Goal: Task Accomplishment & Management: Manage account settings

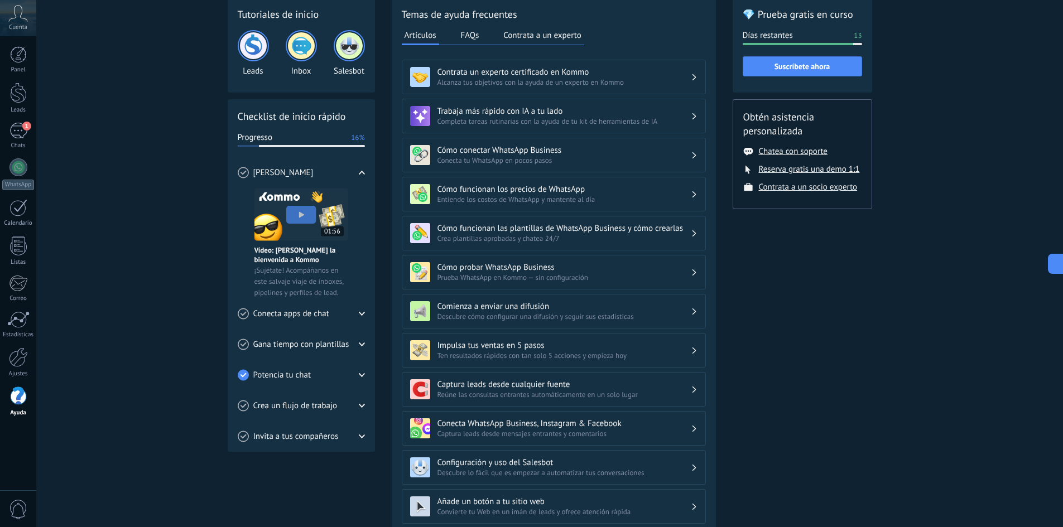
scroll to position [17, 0]
click at [21, 177] on link "WhatsApp" at bounding box center [18, 174] width 36 height 32
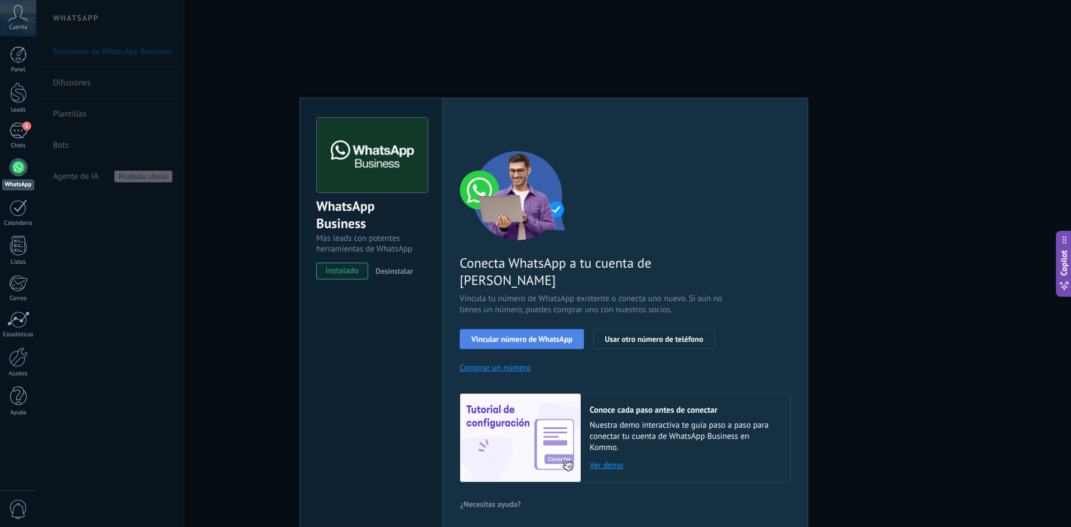
click at [558, 335] on span "Vincular número de WhatsApp" at bounding box center [522, 339] width 101 height 8
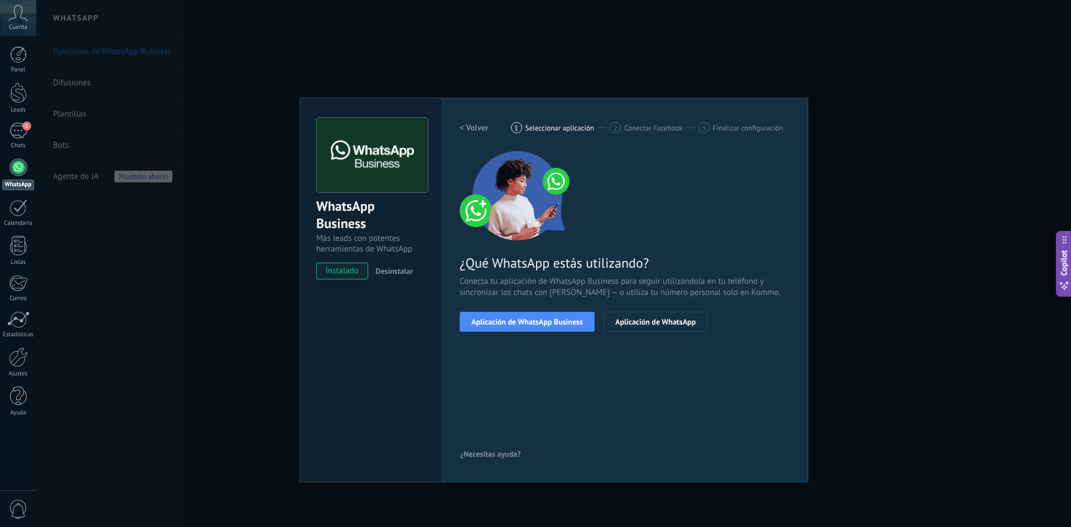
click at [558, 318] on span "Aplicación de WhatsApp Business" at bounding box center [528, 322] width 112 height 8
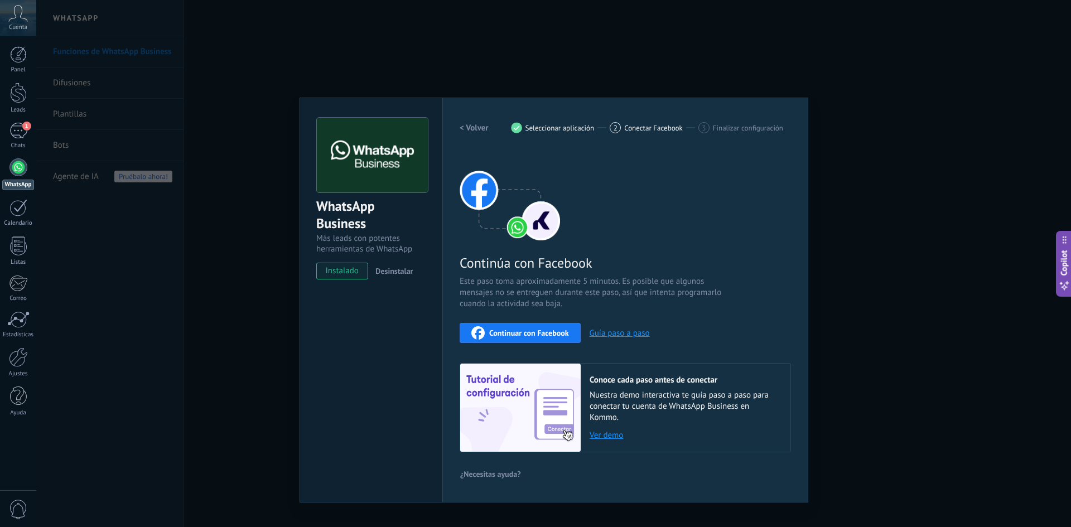
click at [552, 335] on span "Continuar con Facebook" at bounding box center [529, 333] width 80 height 8
click at [743, 127] on span "Finalizar configuración" at bounding box center [748, 128] width 70 height 8
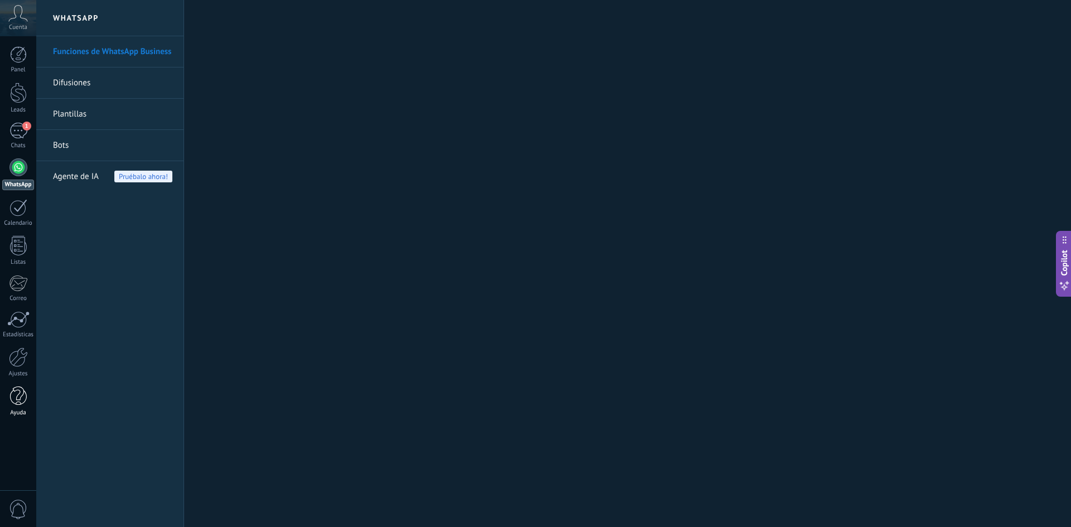
click at [16, 395] on div at bounding box center [18, 397] width 17 height 20
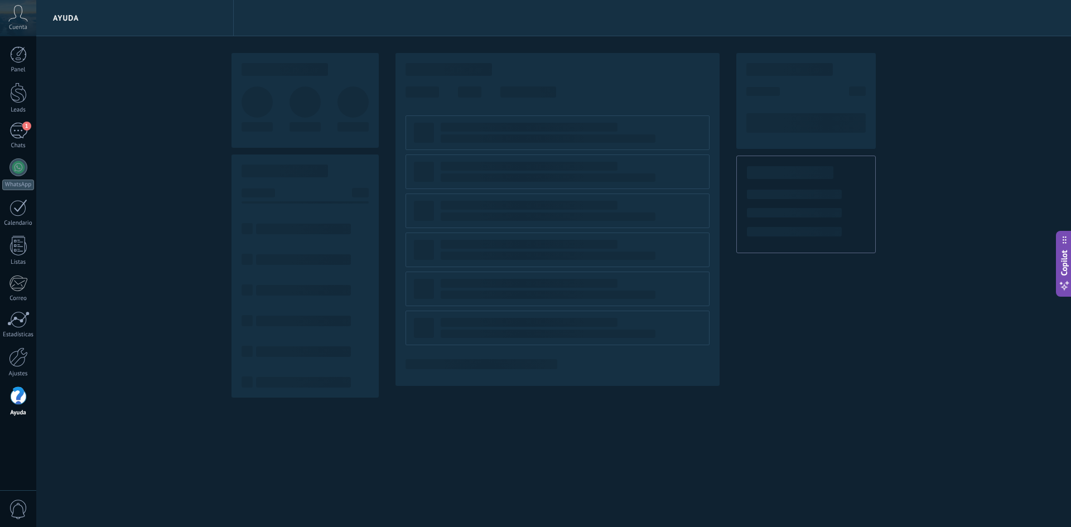
click at [18, 513] on span "0" at bounding box center [18, 510] width 19 height 20
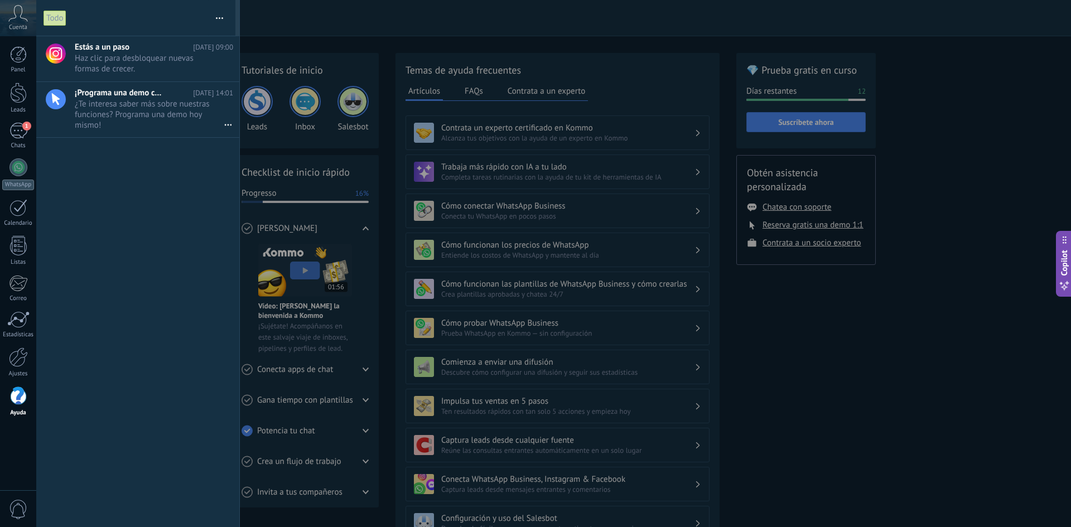
click at [23, 504] on span "0" at bounding box center [18, 510] width 19 height 20
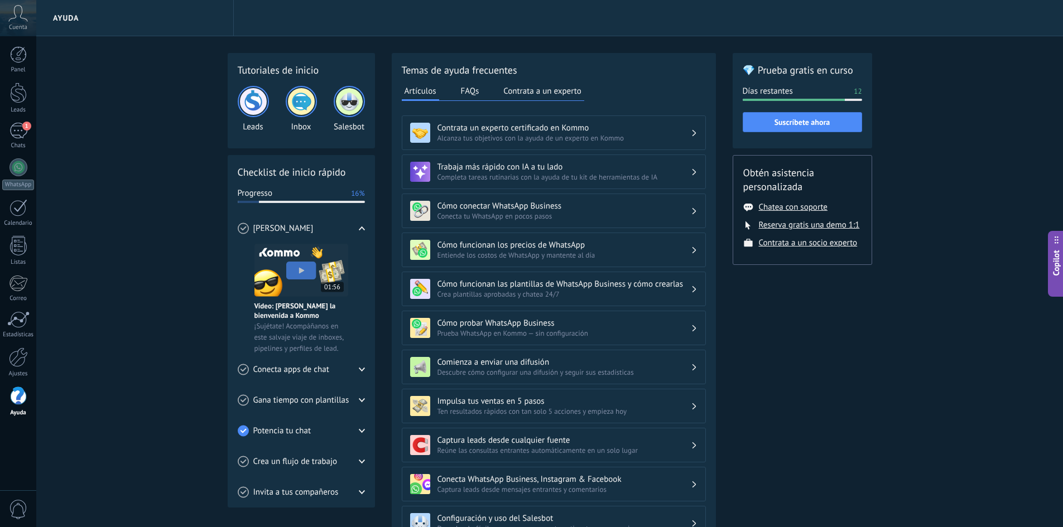
click at [23, 504] on span "0" at bounding box center [18, 510] width 19 height 20
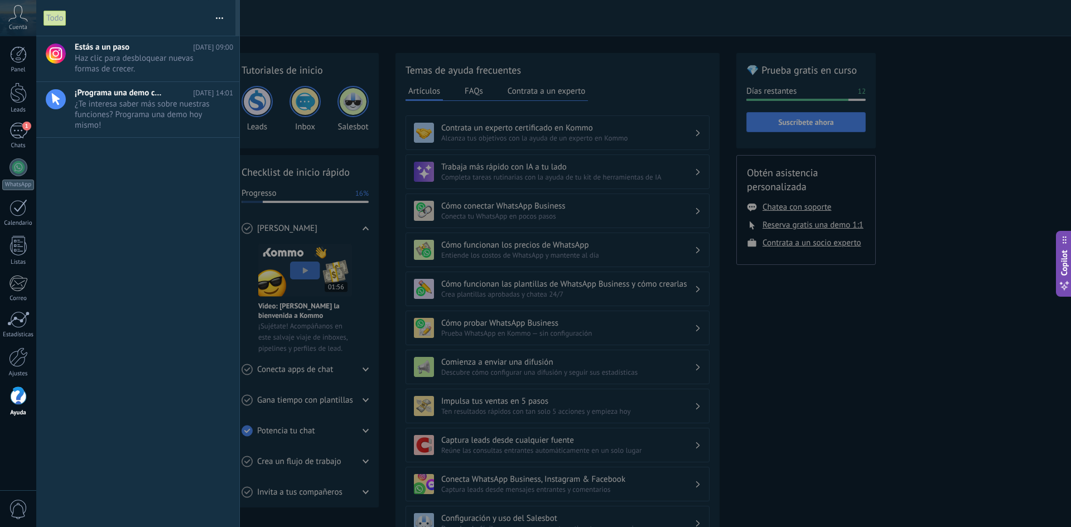
click at [23, 504] on span "0" at bounding box center [18, 510] width 19 height 20
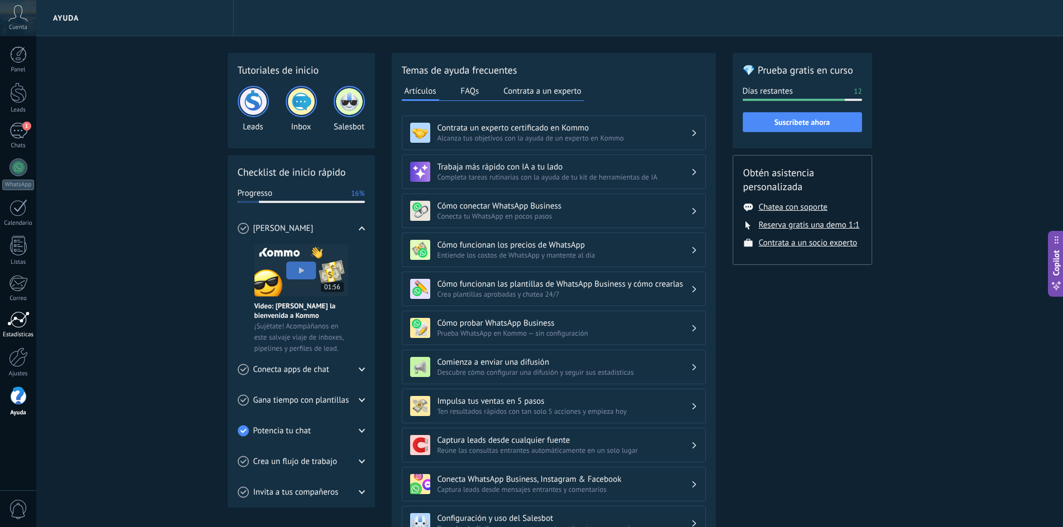
click at [17, 319] on div at bounding box center [18, 319] width 22 height 17
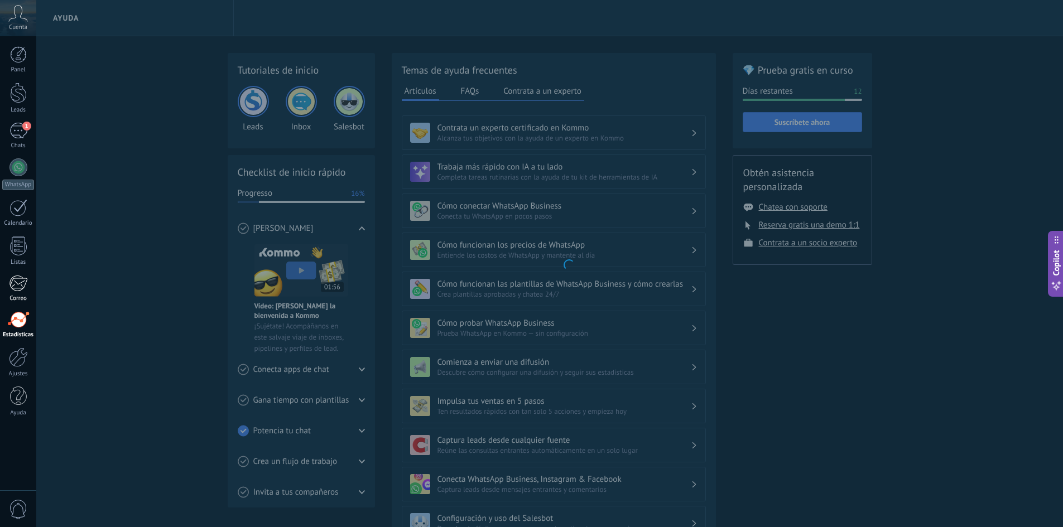
click at [27, 280] on link "Correo" at bounding box center [18, 288] width 36 height 27
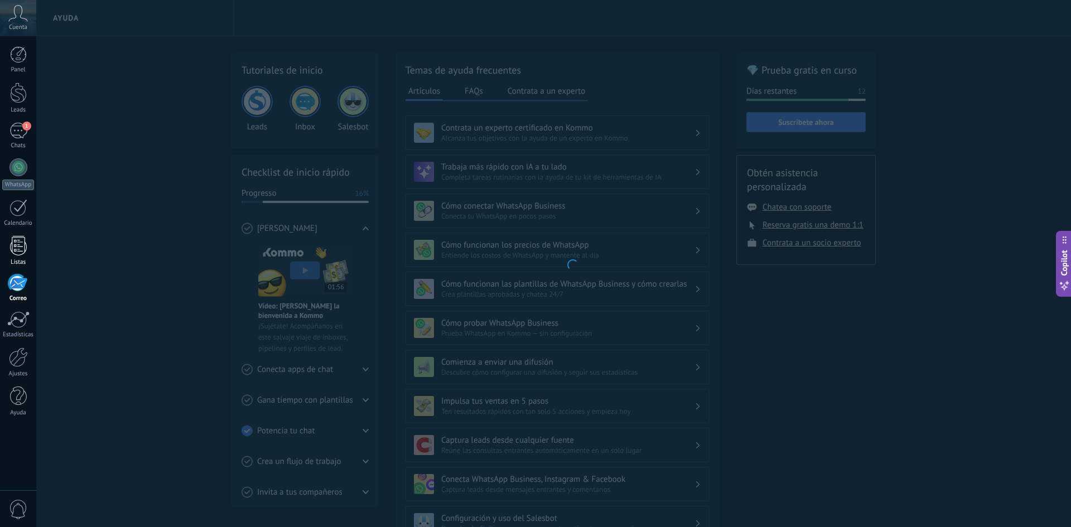
click at [25, 250] on div at bounding box center [18, 246] width 17 height 20
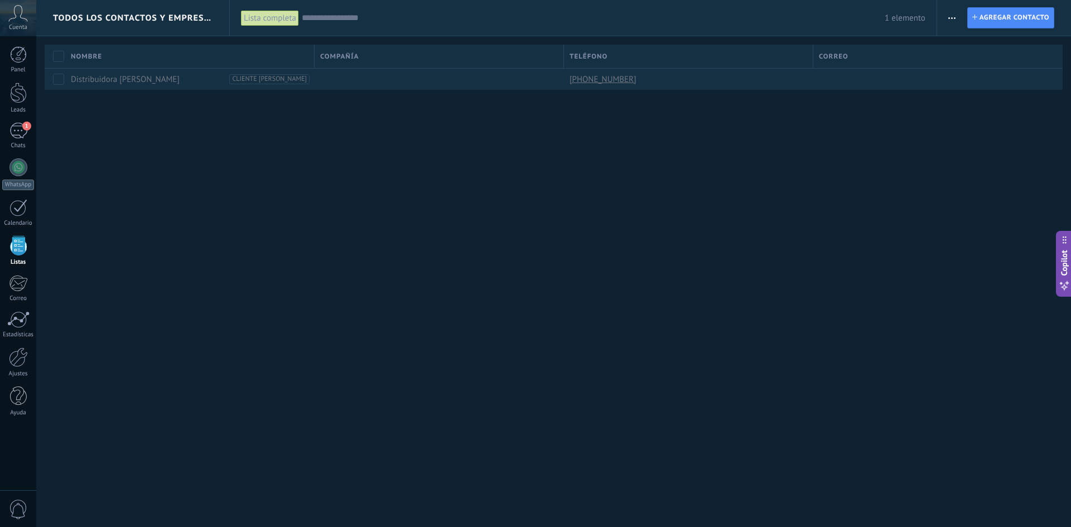
click at [27, 509] on span "0" at bounding box center [18, 510] width 19 height 20
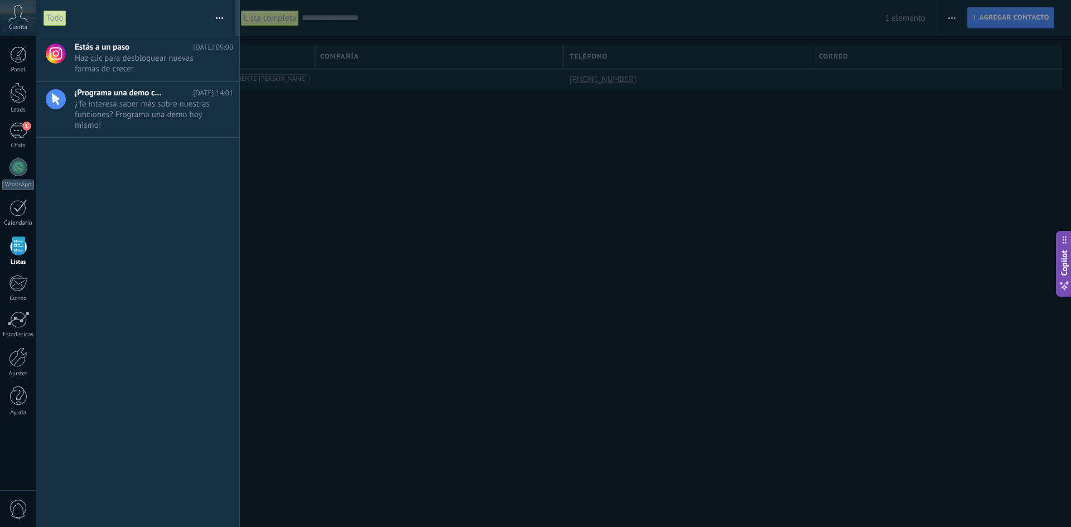
click at [964, 263] on div at bounding box center [535, 263] width 1071 height 527
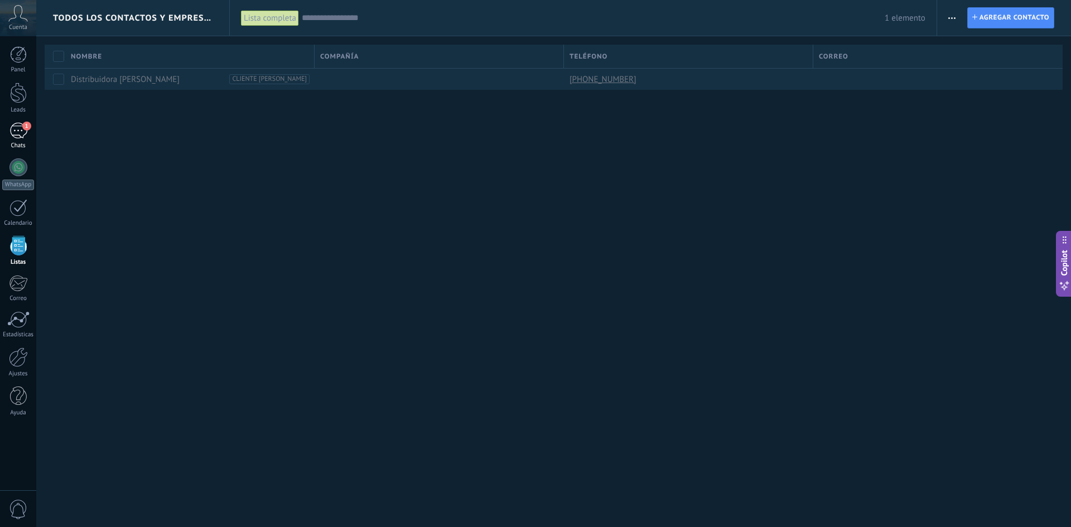
click at [24, 140] on link "1 Chats" at bounding box center [18, 136] width 36 height 27
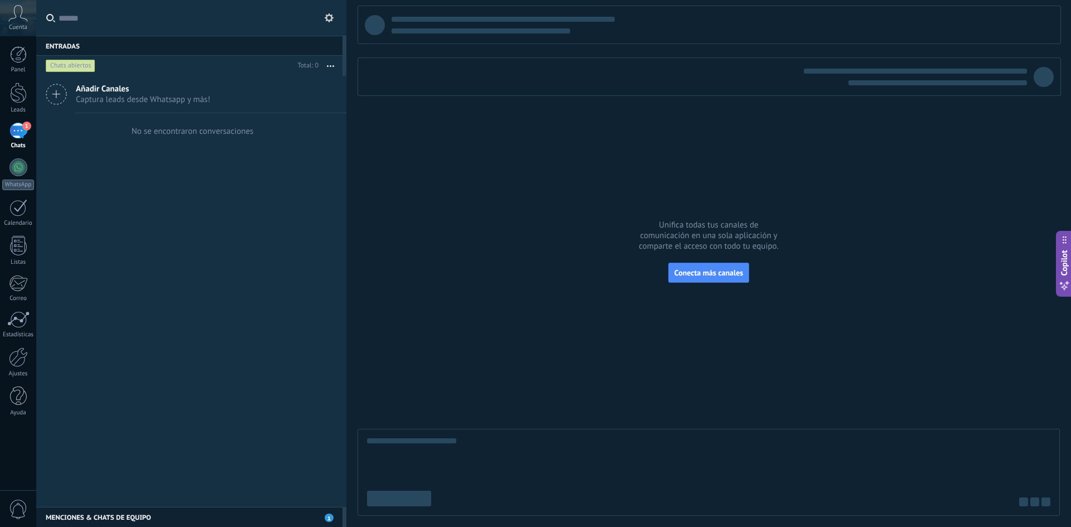
click at [13, 501] on span "0" at bounding box center [18, 510] width 19 height 20
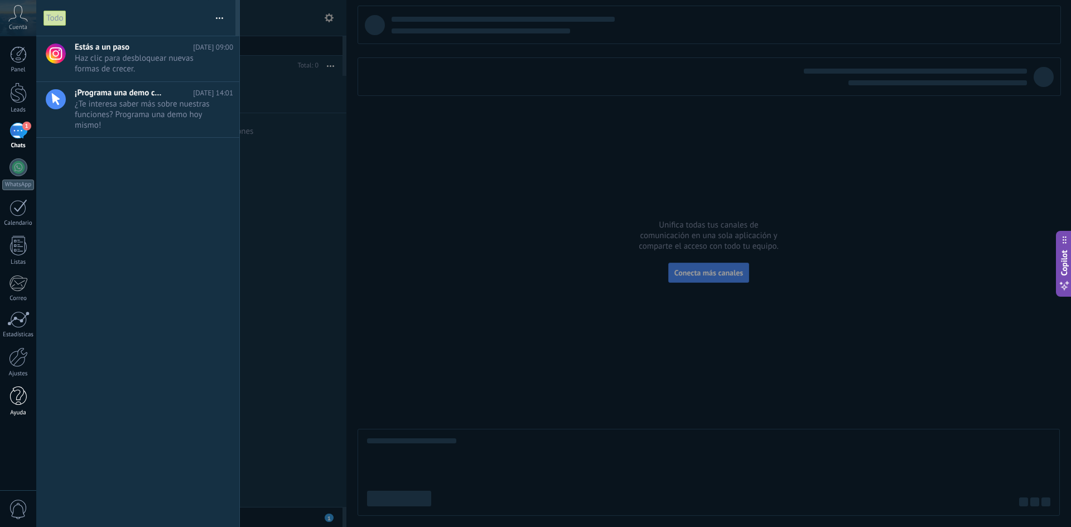
click at [19, 397] on div at bounding box center [18, 397] width 17 height 20
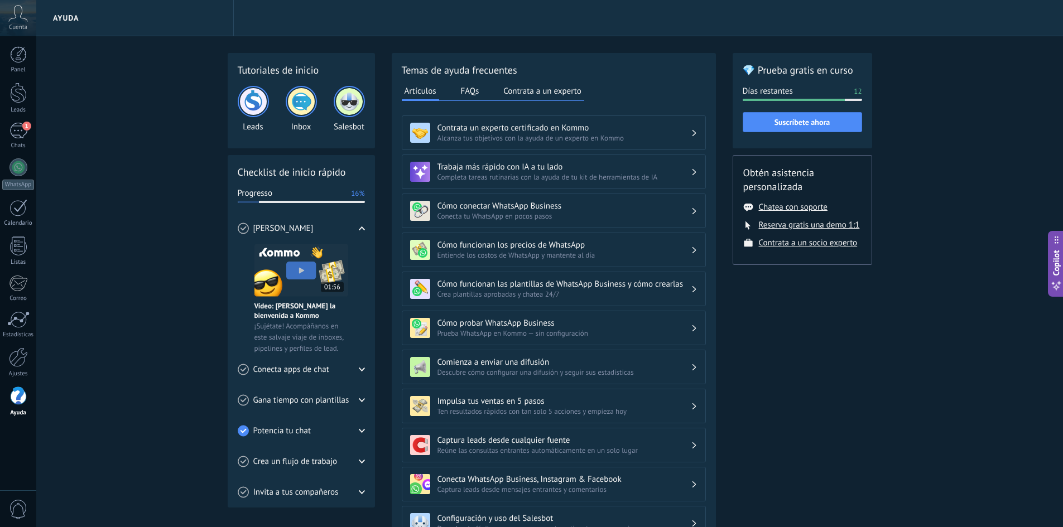
click at [300, 109] on img at bounding box center [301, 101] width 27 height 27
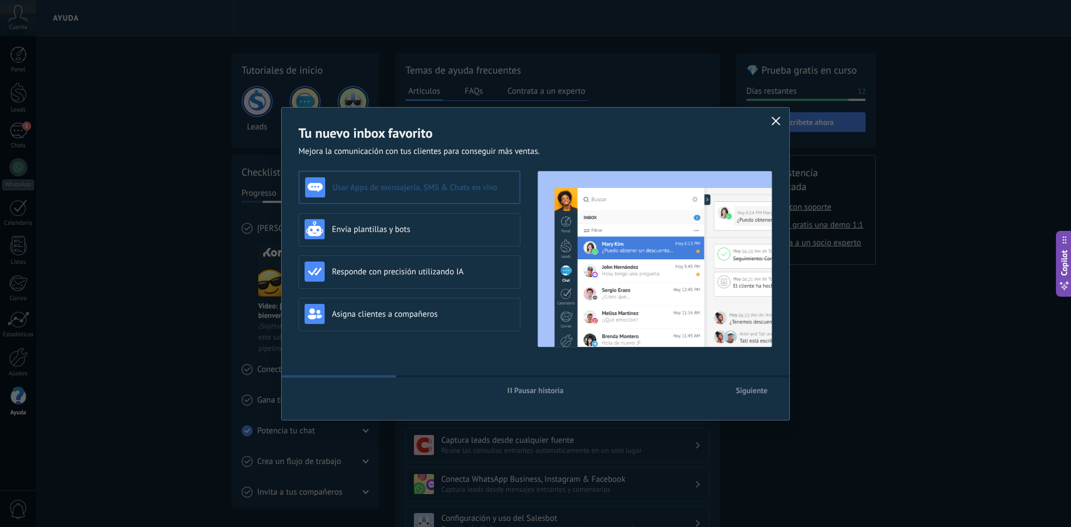
click at [777, 119] on icon "button" at bounding box center [776, 121] width 9 height 9
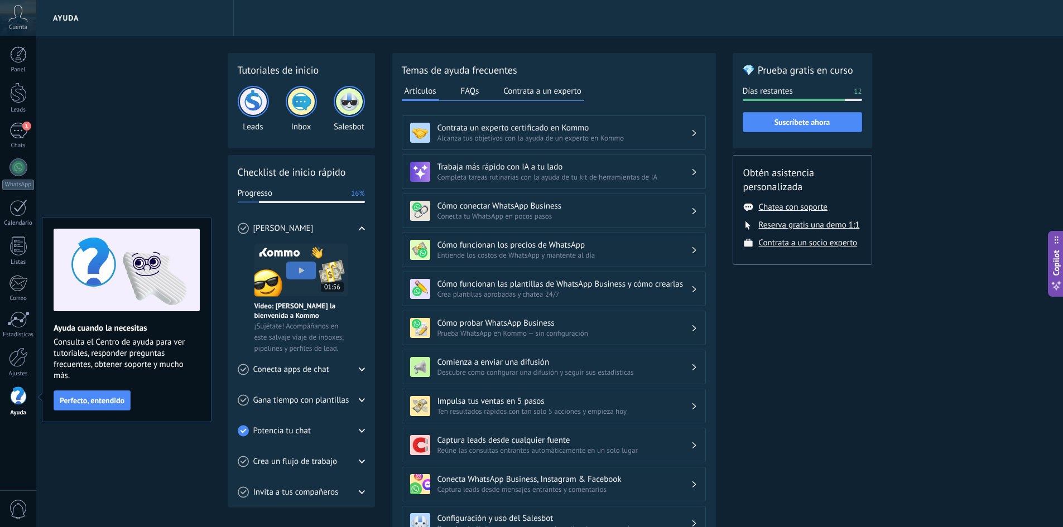
click at [13, 511] on span "0" at bounding box center [18, 510] width 19 height 20
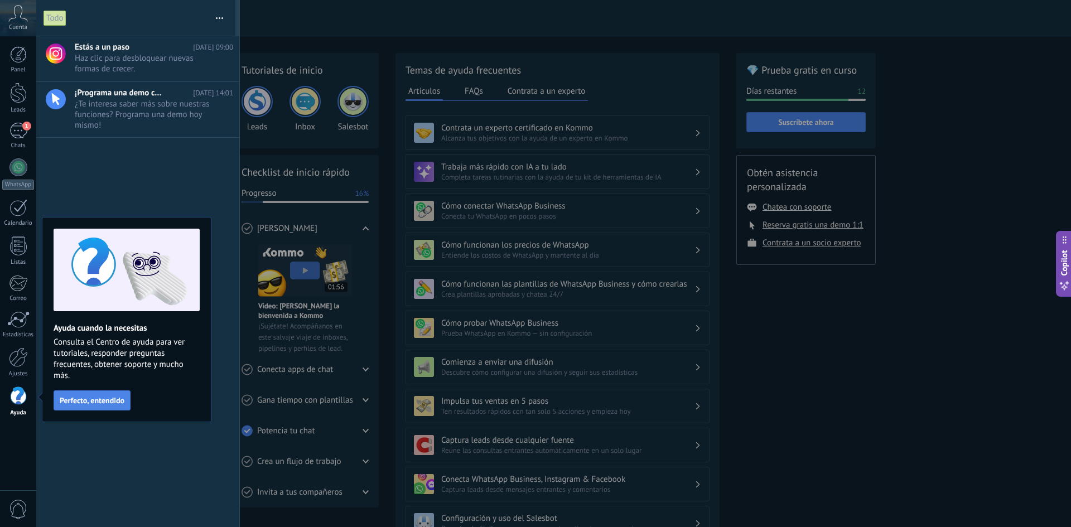
click at [122, 398] on span "Perfecto, entendido" at bounding box center [92, 401] width 65 height 8
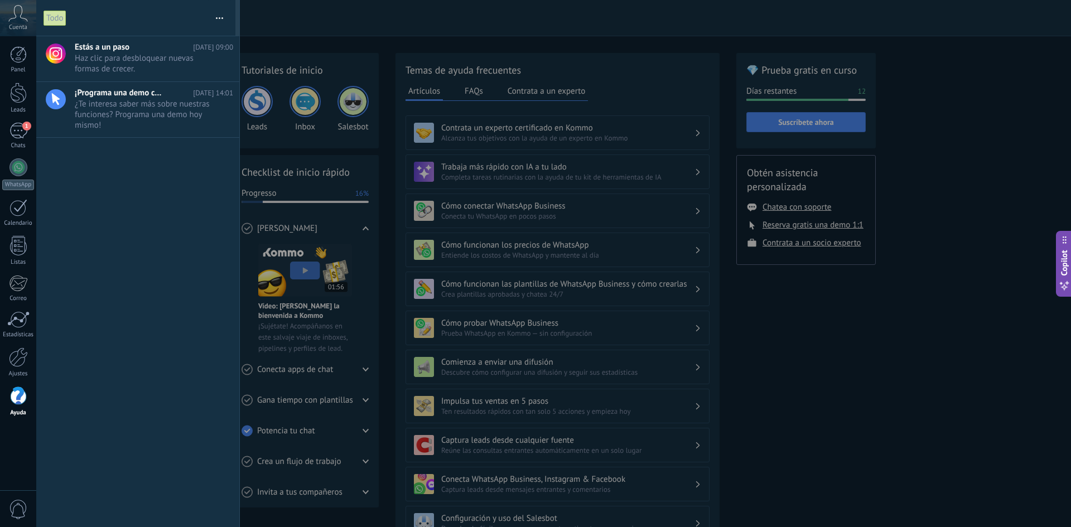
click at [20, 504] on span "0" at bounding box center [18, 510] width 19 height 20
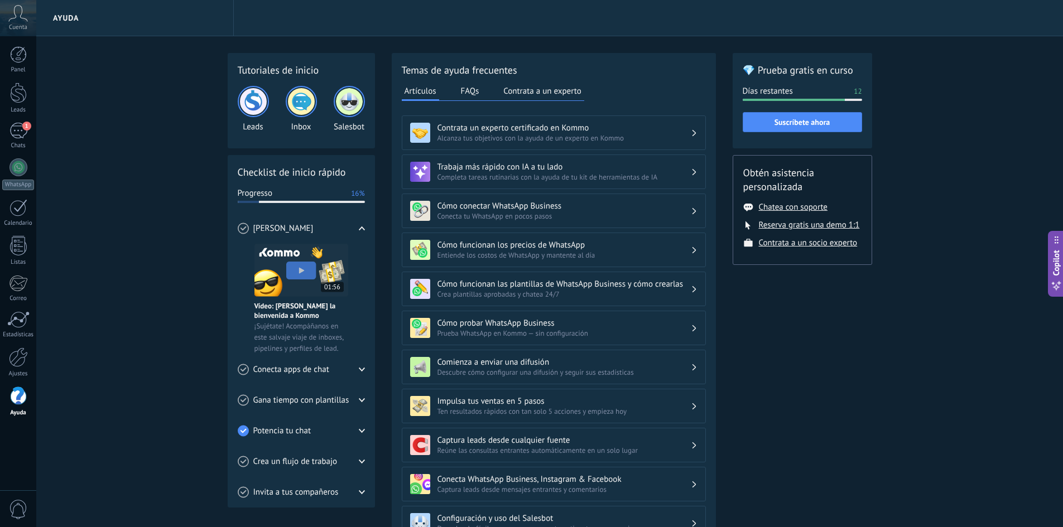
click at [20, 504] on span "0" at bounding box center [18, 510] width 19 height 20
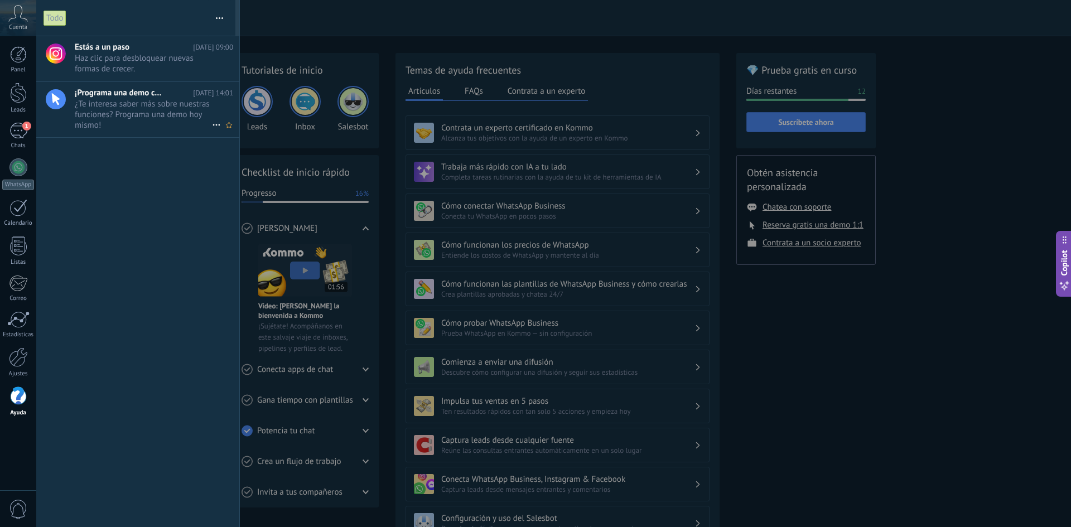
click at [152, 105] on span "¿Te interesa saber más sobre nuestras funciones? Programa una demo hoy mismo! •…" at bounding box center [143, 114] width 137 height 31
click at [26, 501] on span "0" at bounding box center [18, 510] width 19 height 20
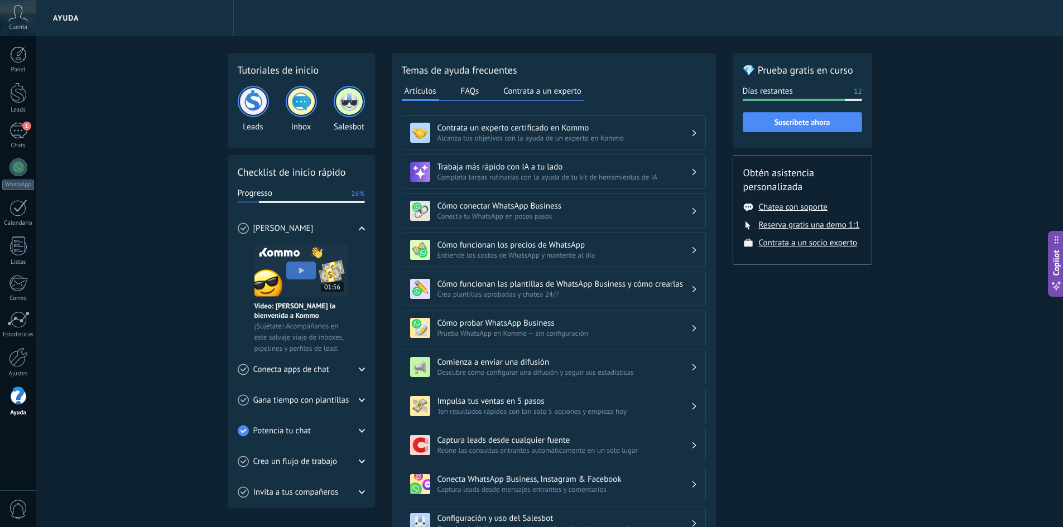
click at [26, 501] on span "0" at bounding box center [18, 510] width 19 height 20
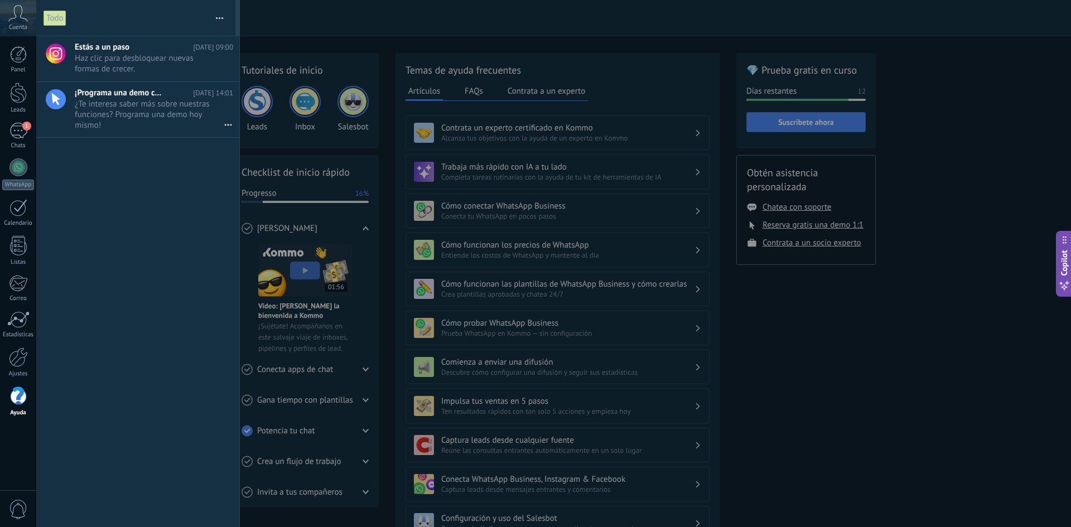
click at [222, 14] on button "button" at bounding box center [220, 18] width 24 height 36
click at [170, 148] on span "No leído primero" at bounding box center [178, 138] width 60 height 22
click at [150, 61] on span "Haz clic para desbloquear nuevas formas de crecer. •••" at bounding box center [143, 63] width 137 height 21
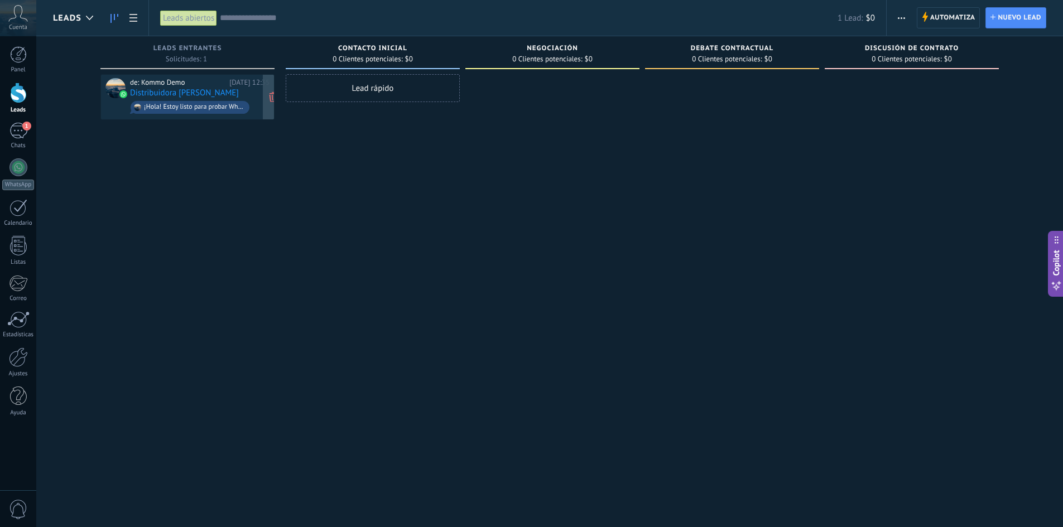
click at [190, 102] on div "¡Hola! Estoy listo para probar WhatsApp en Kommo. Mi código de verificación es …" at bounding box center [190, 107] width 119 height 13
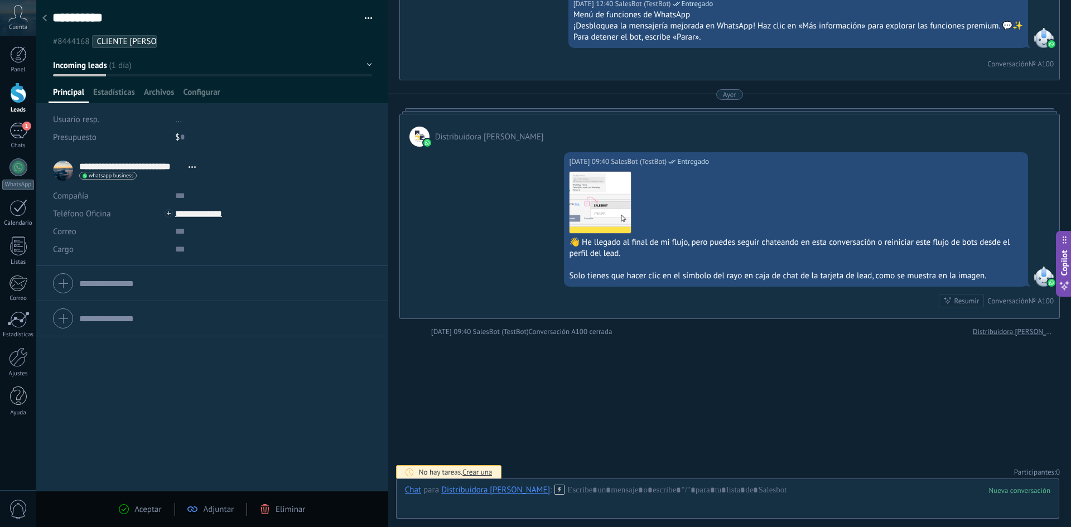
scroll to position [660, 0]
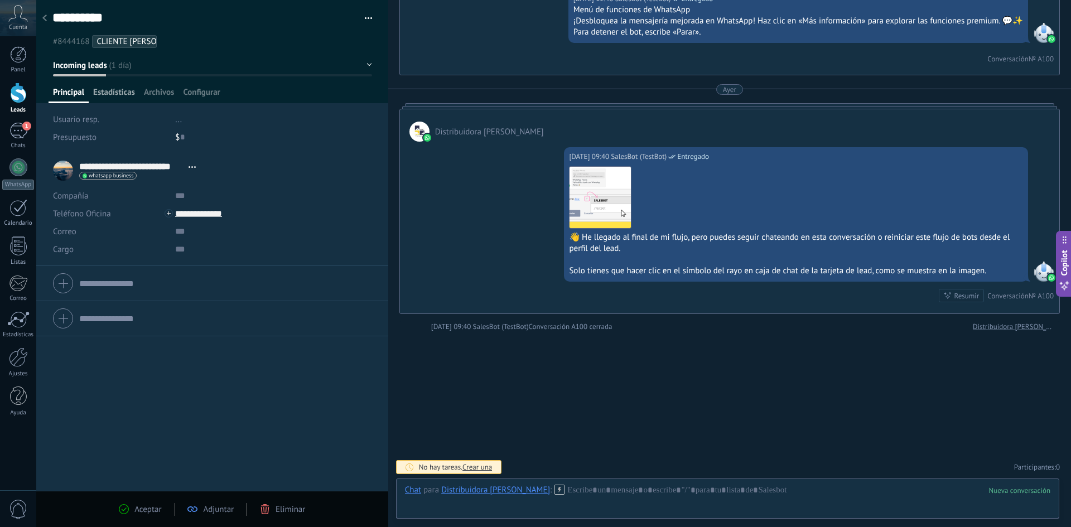
click at [102, 92] on span "Estadísticas" at bounding box center [114, 95] width 42 height 16
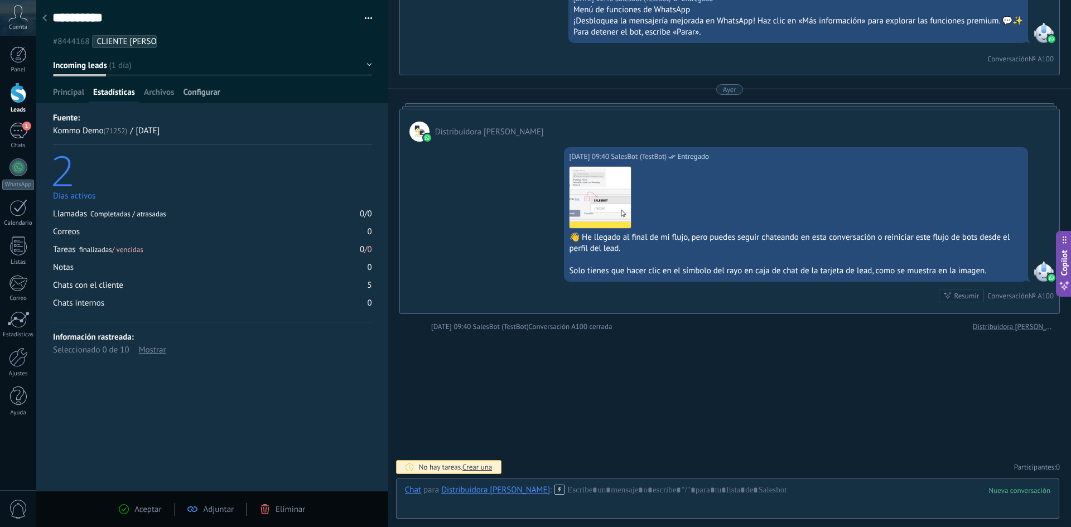
click at [181, 97] on div "Configurar" at bounding box center [202, 95] width 46 height 16
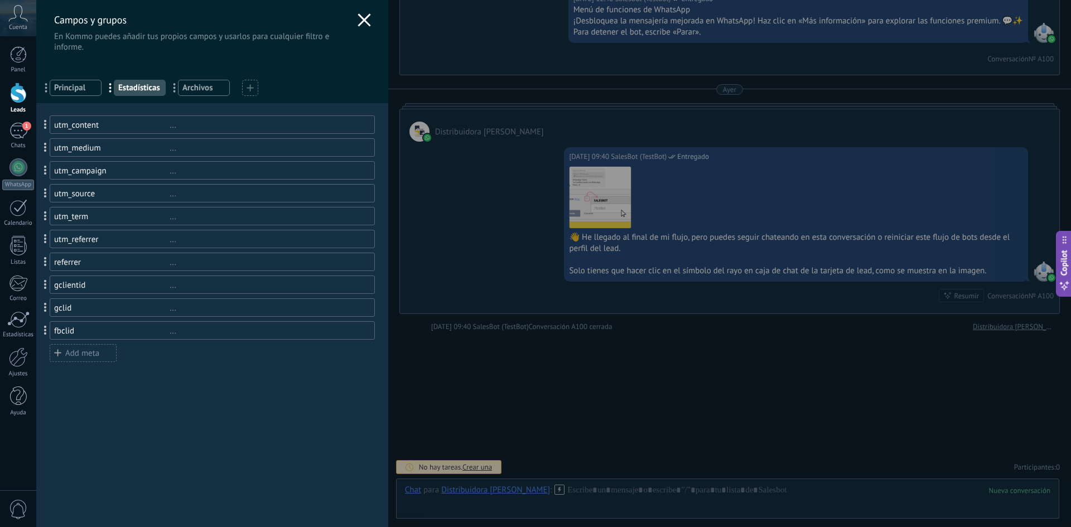
click at [364, 25] on use at bounding box center [364, 19] width 13 height 13
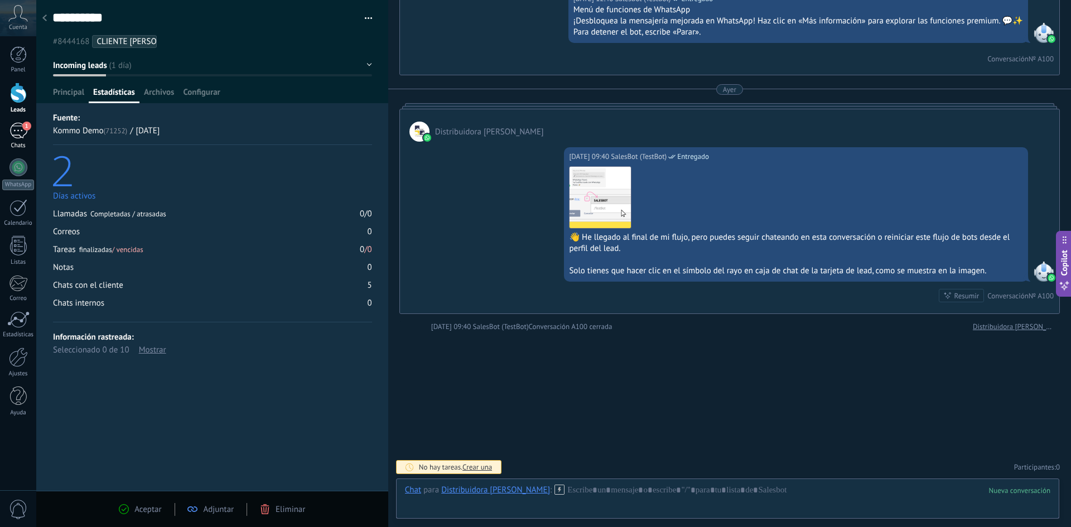
click at [15, 129] on div "1" at bounding box center [18, 131] width 18 height 16
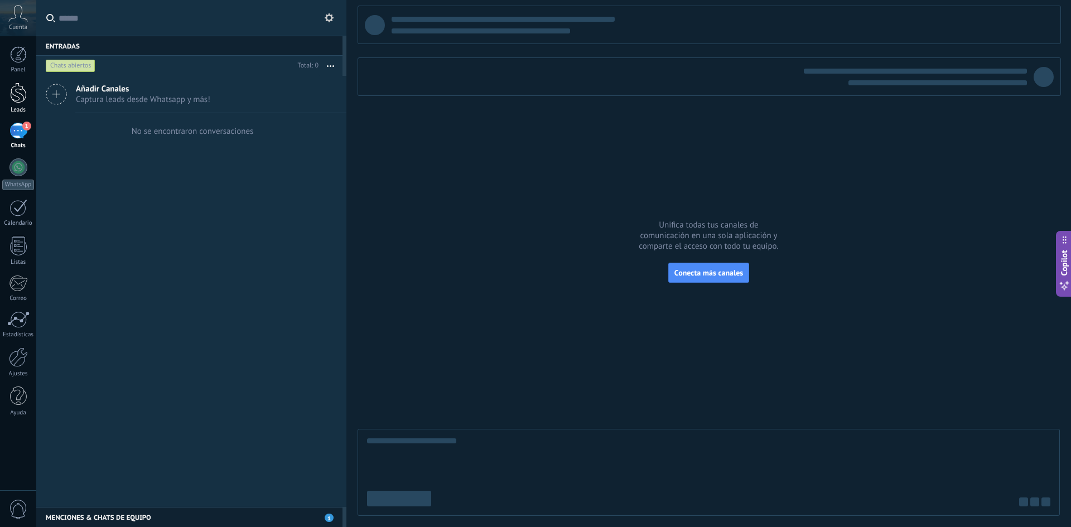
click at [27, 100] on link "Leads" at bounding box center [18, 98] width 36 height 31
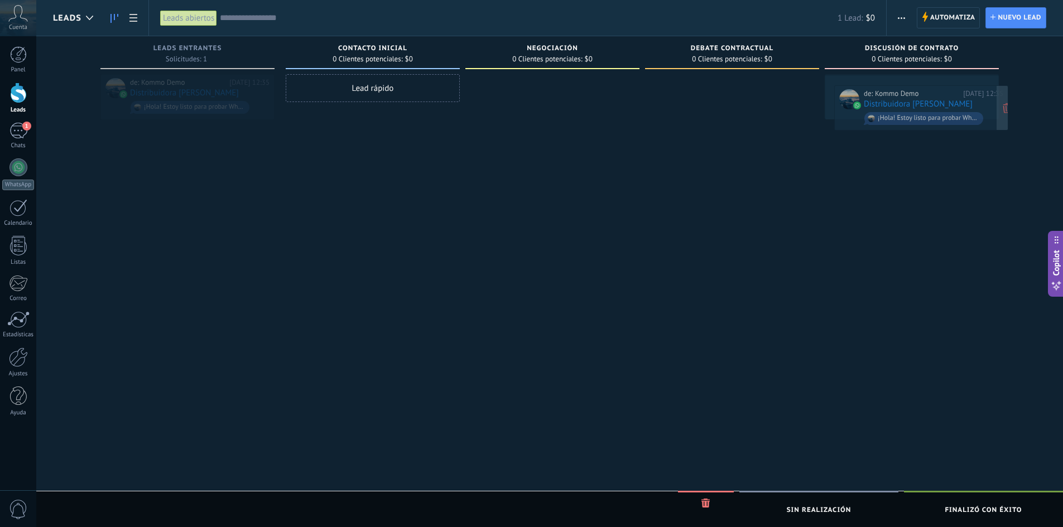
drag, startPoint x: 160, startPoint y: 83, endPoint x: 893, endPoint y: 94, distance: 733.9
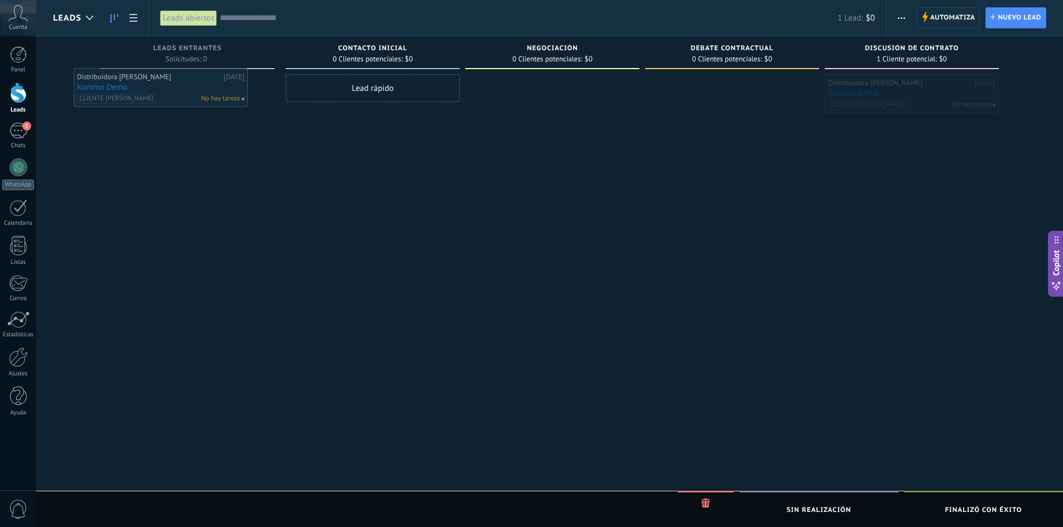
drag, startPoint x: 930, startPoint y: 84, endPoint x: 172, endPoint y: 79, distance: 757.3
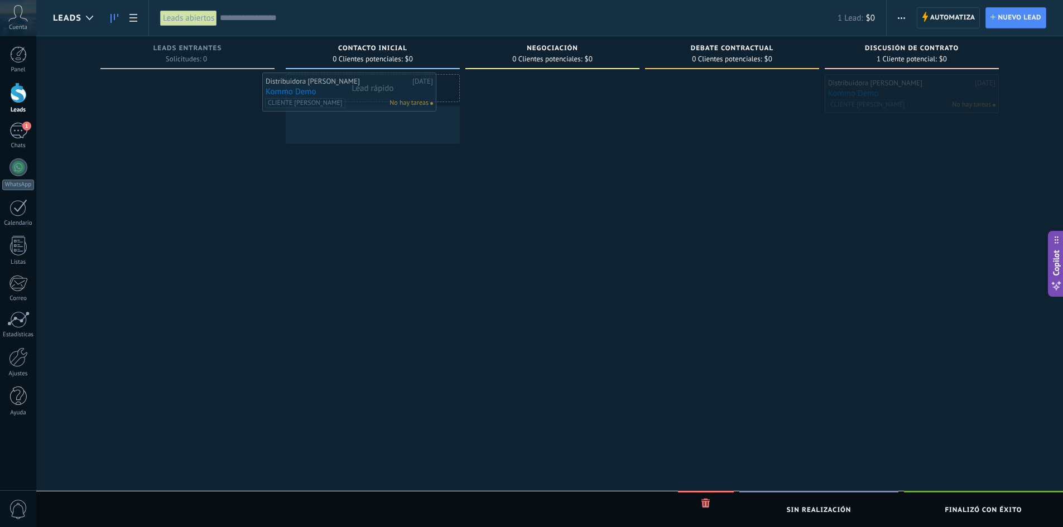
drag, startPoint x: 940, startPoint y: 80, endPoint x: 381, endPoint y: 76, distance: 558.6
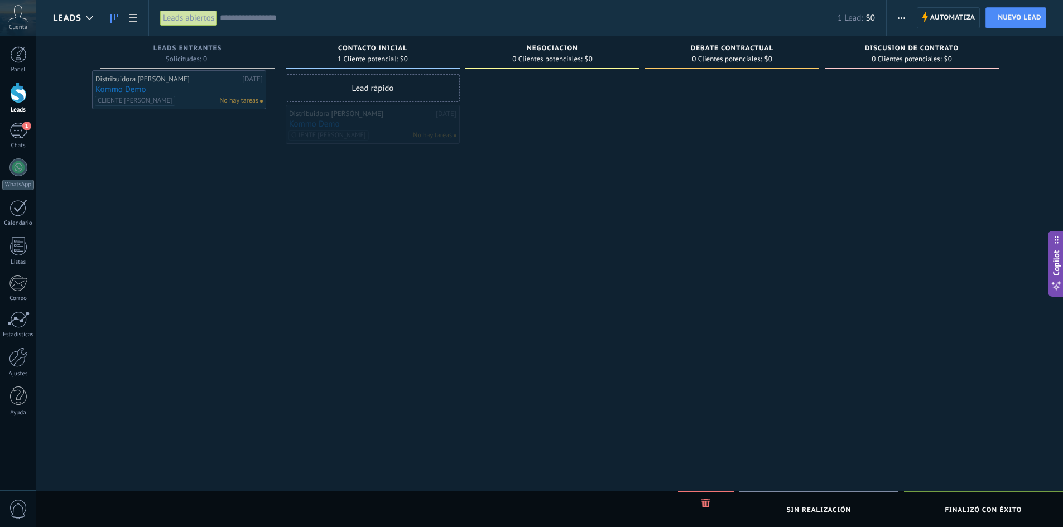
drag, startPoint x: 390, startPoint y: 120, endPoint x: 196, endPoint y: 85, distance: 196.7
drag, startPoint x: 377, startPoint y: 121, endPoint x: 174, endPoint y: 76, distance: 208.6
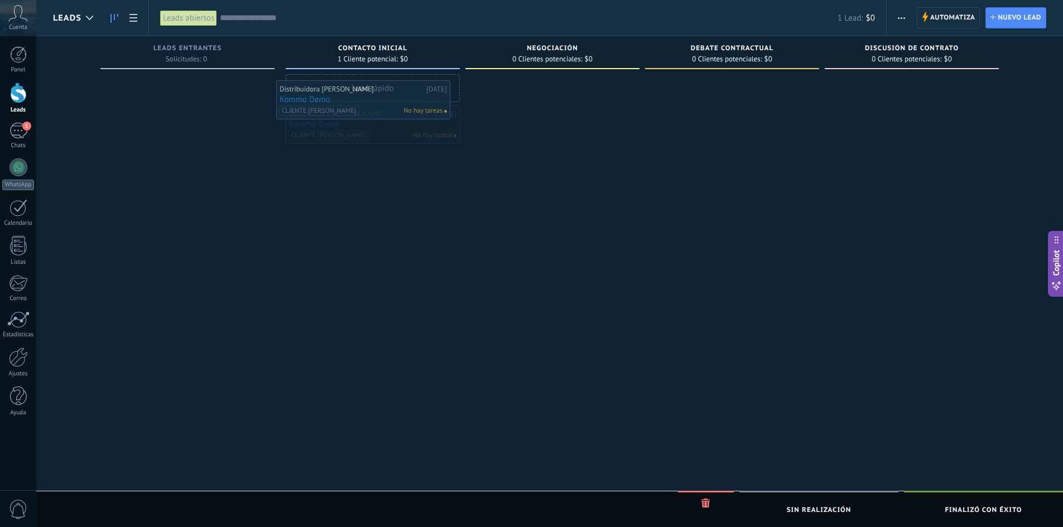
drag, startPoint x: 385, startPoint y: 131, endPoint x: 379, endPoint y: 92, distance: 39.5
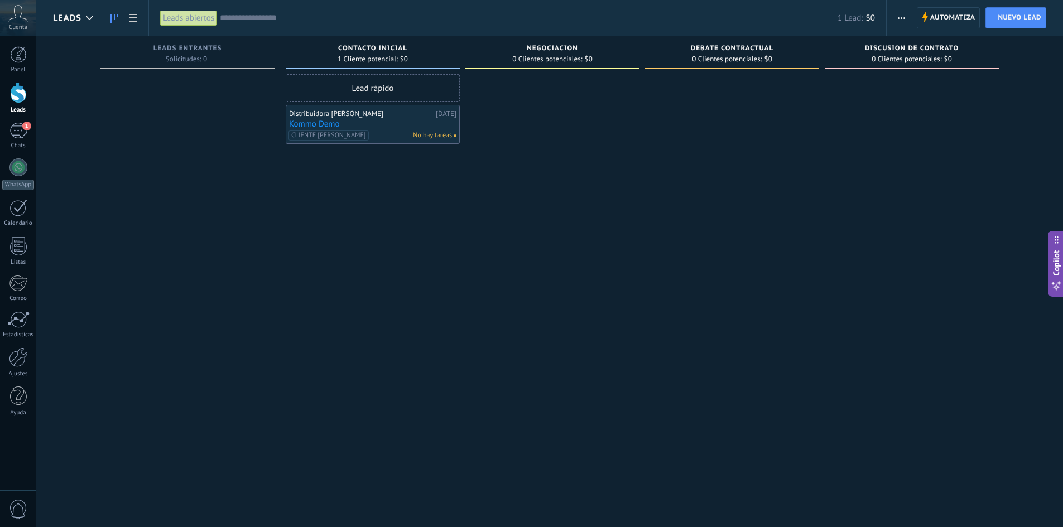
click at [447, 140] on span "No hay tareas" at bounding box center [432, 136] width 39 height 10
click at [386, 118] on div "Distribuidora Marval Tuxtla" at bounding box center [361, 113] width 144 height 9
click at [372, 135] on div "CLIENTE MARVAL No hay tareas" at bounding box center [371, 136] width 164 height 10
click at [370, 122] on link "Kommo Demo" at bounding box center [372, 123] width 167 height 9
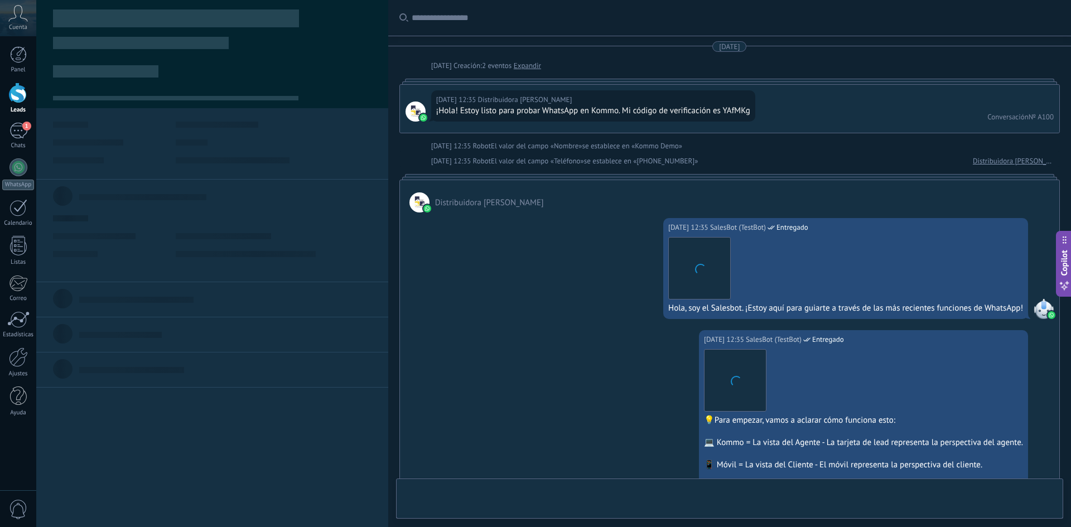
type textarea "**********"
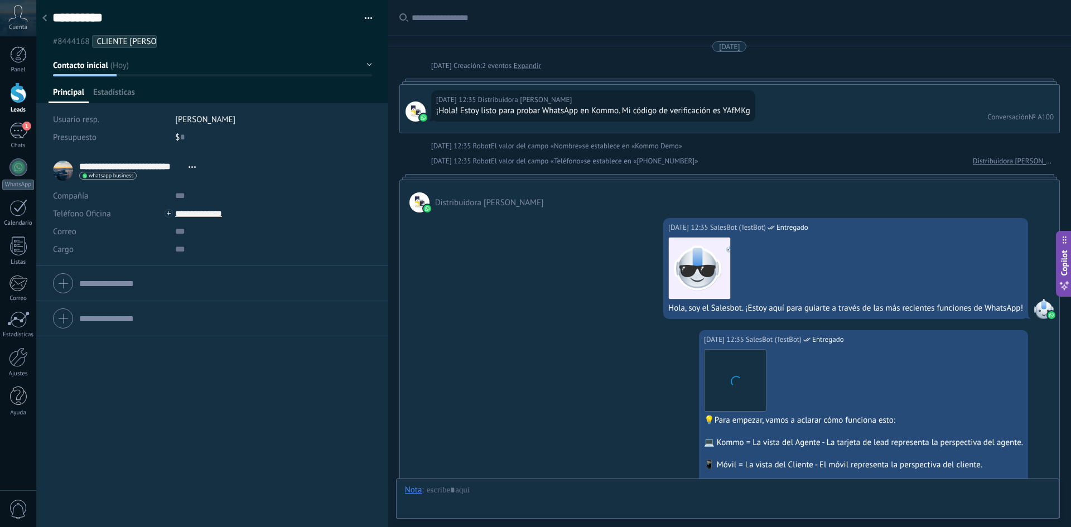
scroll to position [728, 0]
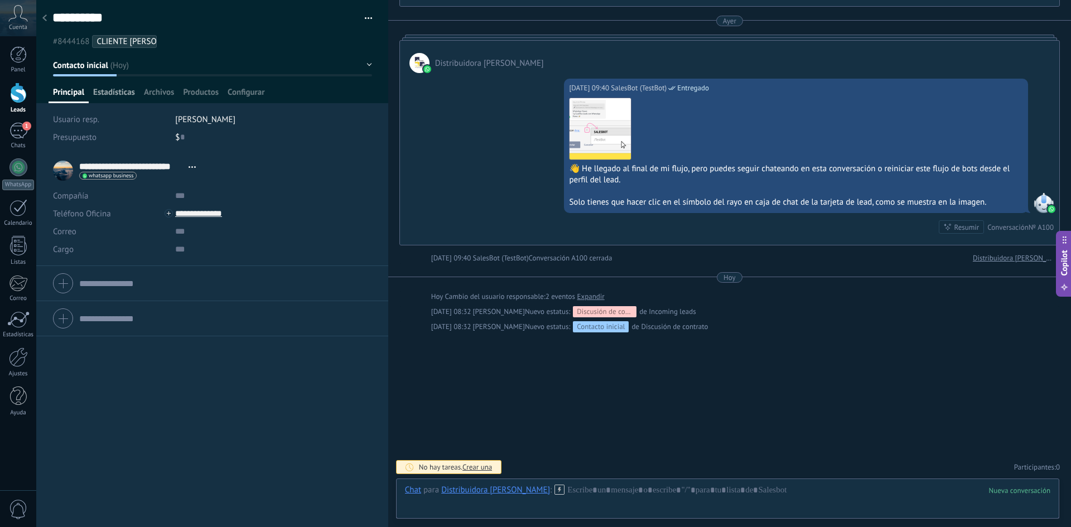
click at [125, 93] on span "Estadísticas" at bounding box center [114, 95] width 42 height 16
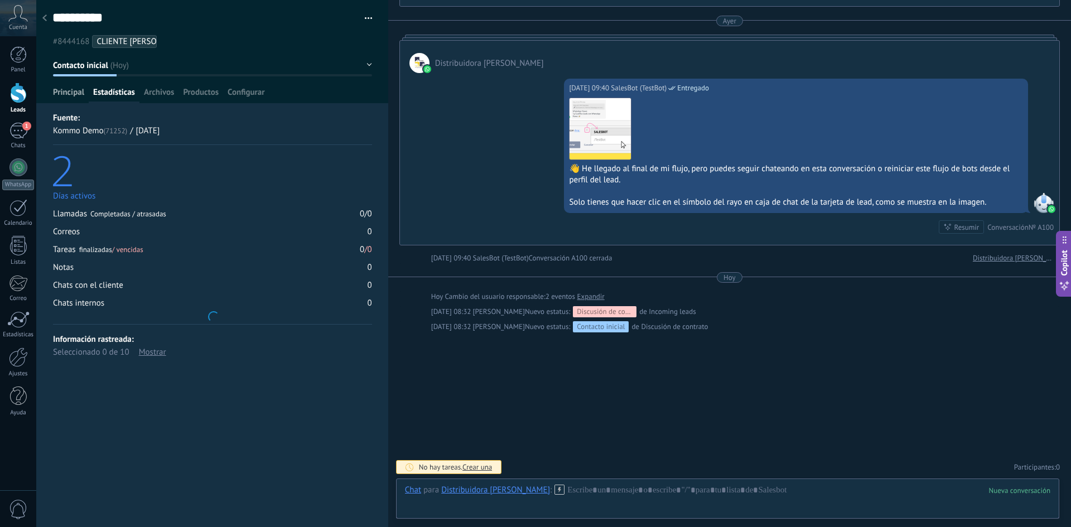
click at [60, 88] on span "Principal" at bounding box center [68, 95] width 31 height 16
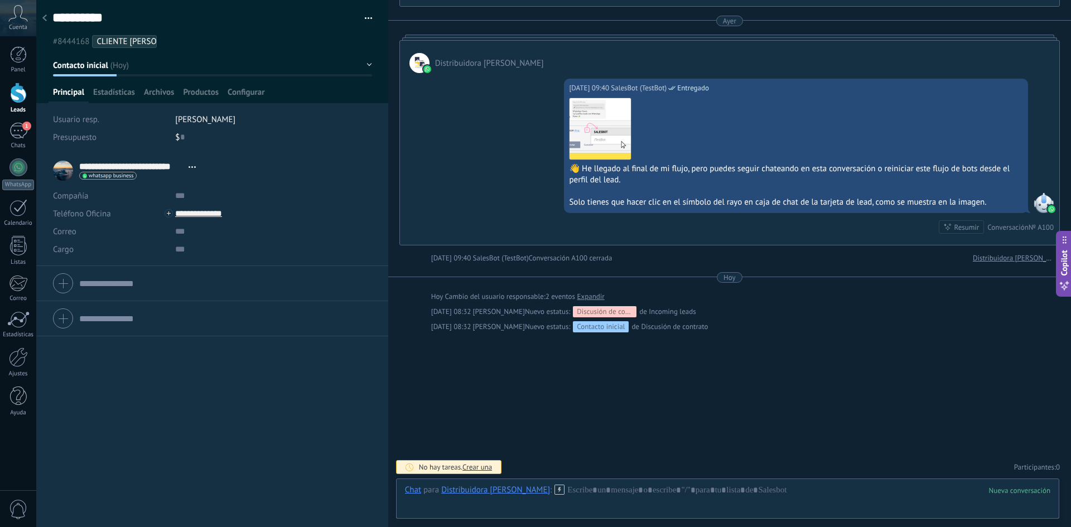
click at [119, 43] on span "CLIENTE MARVAL" at bounding box center [143, 41] width 93 height 11
click at [367, 18] on button "button" at bounding box center [365, 18] width 16 height 17
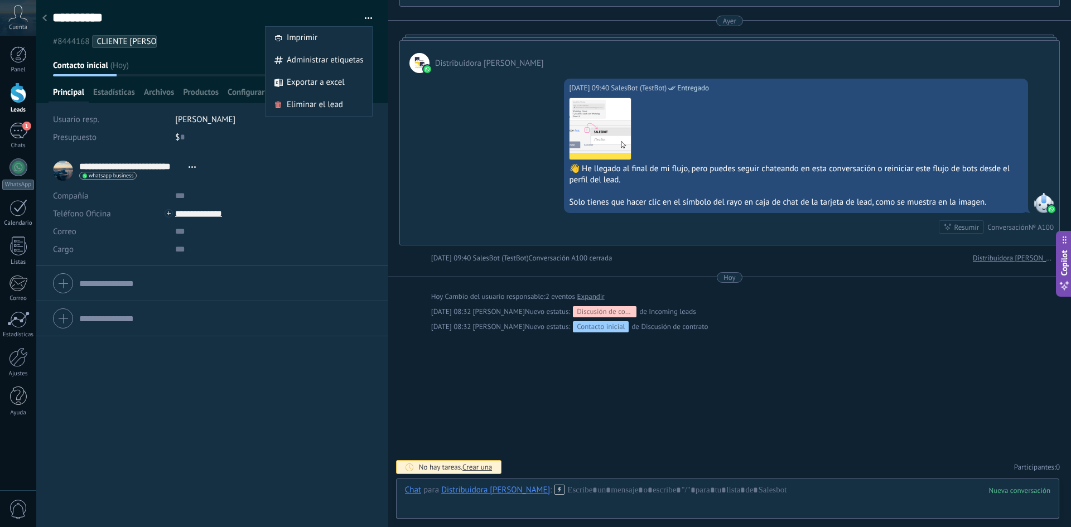
click at [340, 164] on div "**********" at bounding box center [212, 171] width 319 height 28
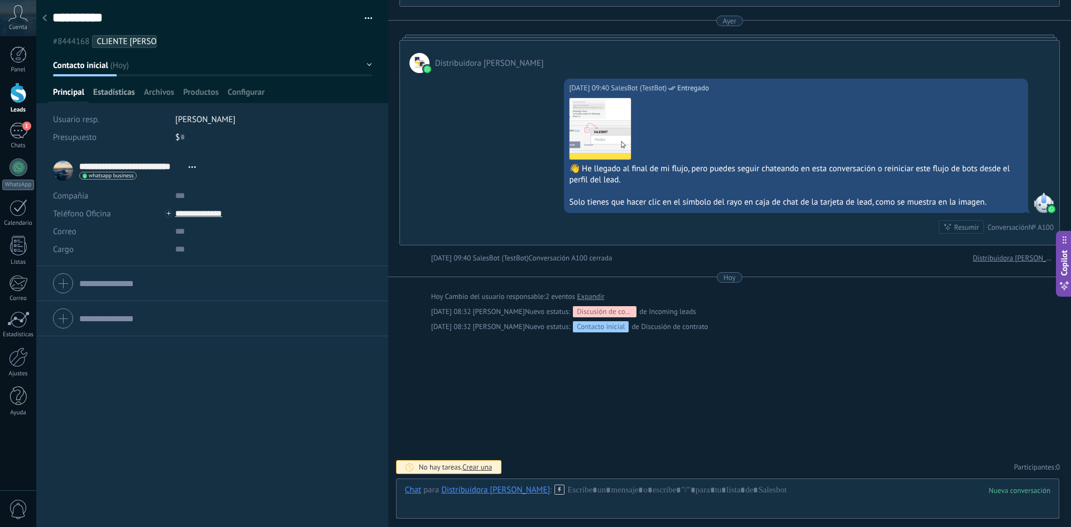
click at [97, 93] on span "Estadísticas" at bounding box center [114, 95] width 42 height 16
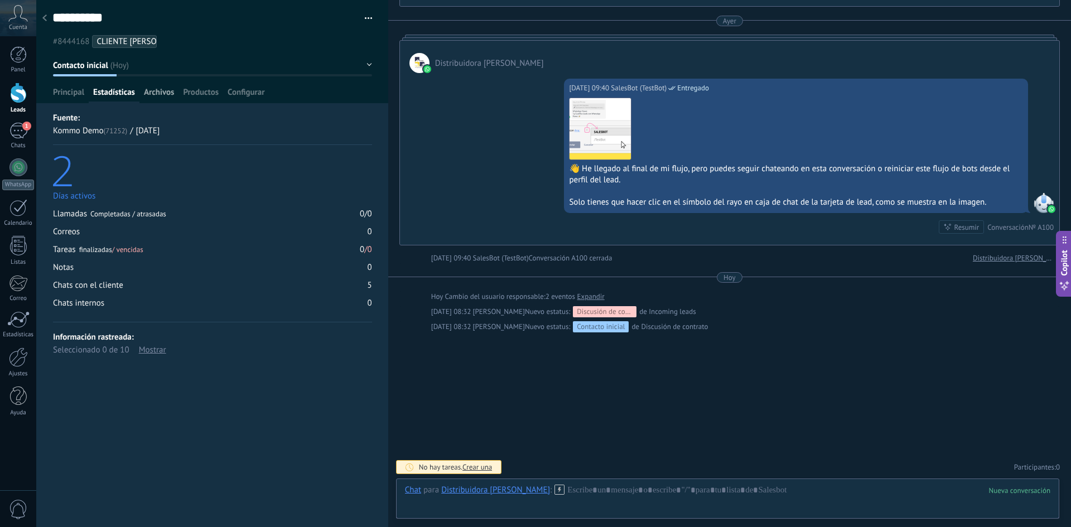
click at [156, 90] on span "Archivos" at bounding box center [159, 95] width 30 height 16
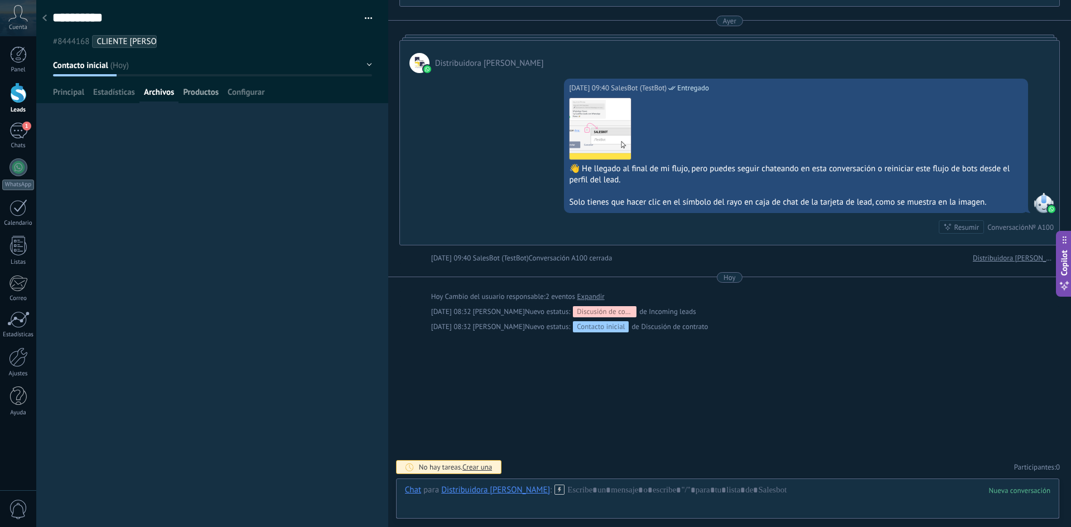
click at [219, 90] on div "Productos" at bounding box center [201, 95] width 45 height 16
click at [257, 93] on span "Configurar" at bounding box center [246, 95] width 37 height 16
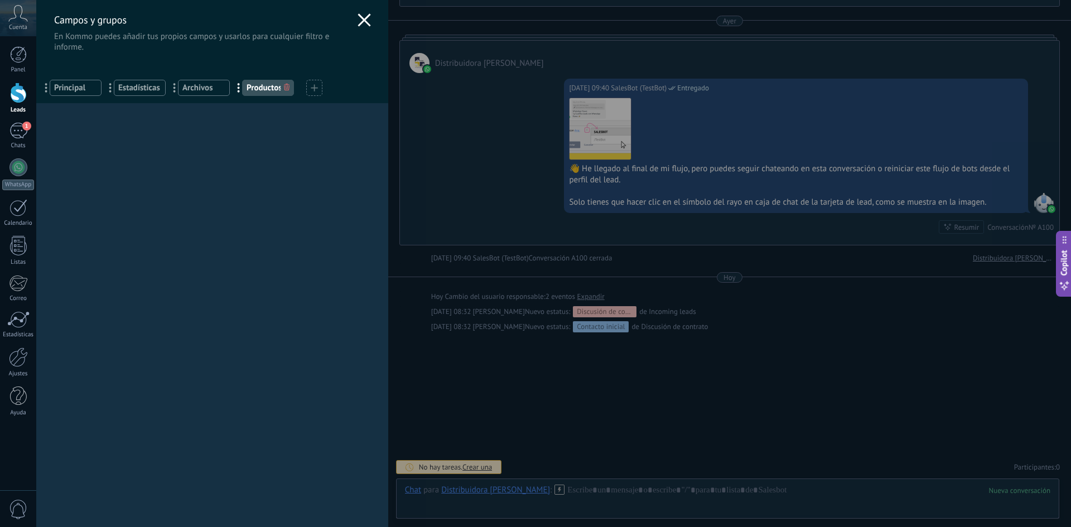
click at [369, 23] on div "Campos y grupos En Kommo puedes añadir tus propios campos y usarlos para cualqu…" at bounding box center [212, 26] width 352 height 52
click at [358, 22] on use at bounding box center [364, 19] width 13 height 13
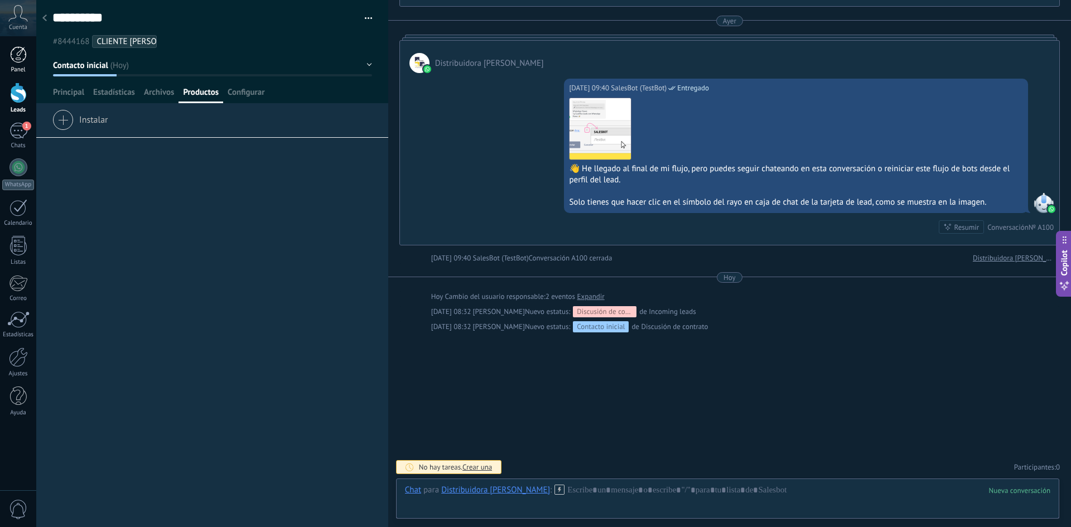
click at [3, 52] on link "Panel" at bounding box center [18, 59] width 36 height 27
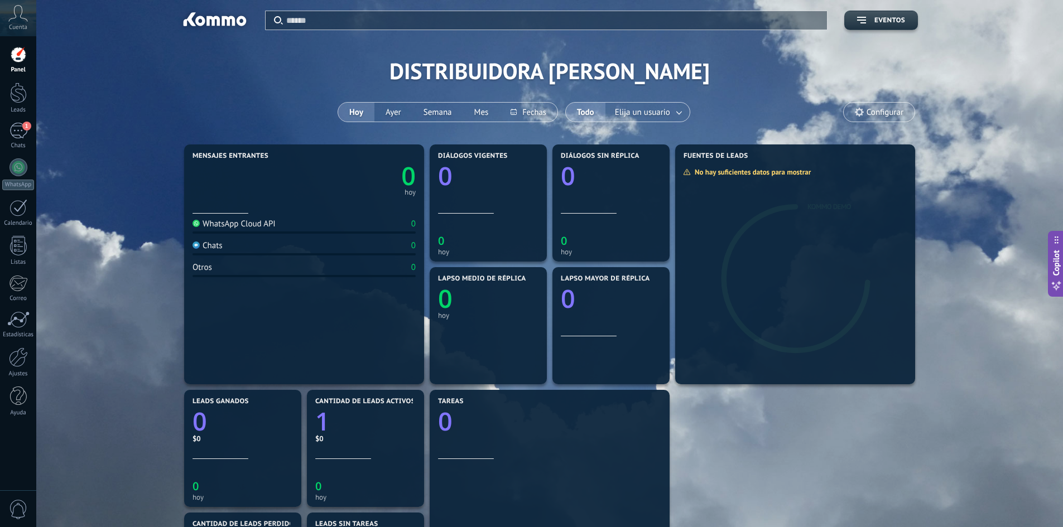
click at [1043, 192] on div "Aplicar Eventos DISTRIBUIDORA MARVAL Hoy Ayer Semana Mes Todo Elija un usuario …" at bounding box center [549, 395] width 1027 height 790
click at [17, 164] on div at bounding box center [18, 167] width 18 height 18
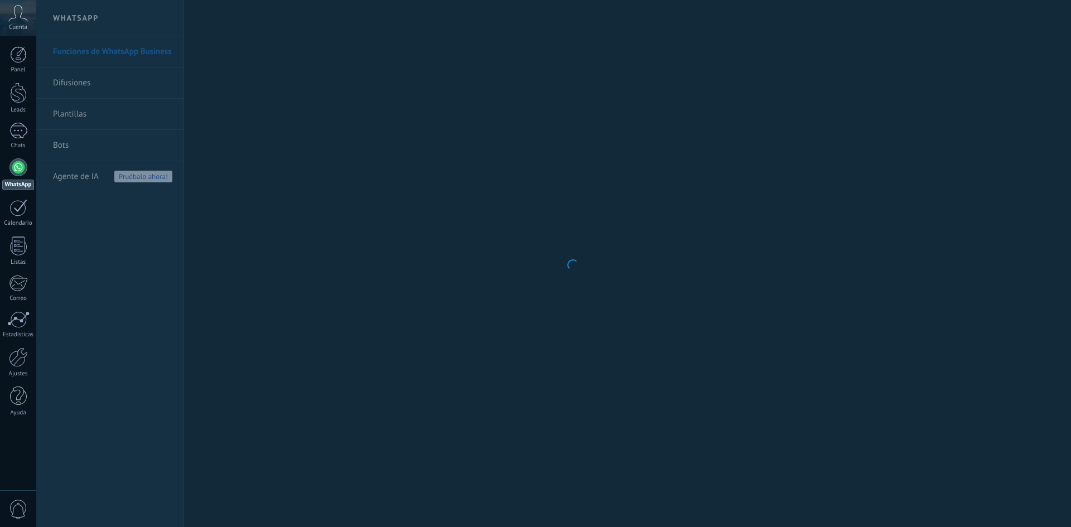
click at [21, 133] on div at bounding box center [18, 131] width 18 height 16
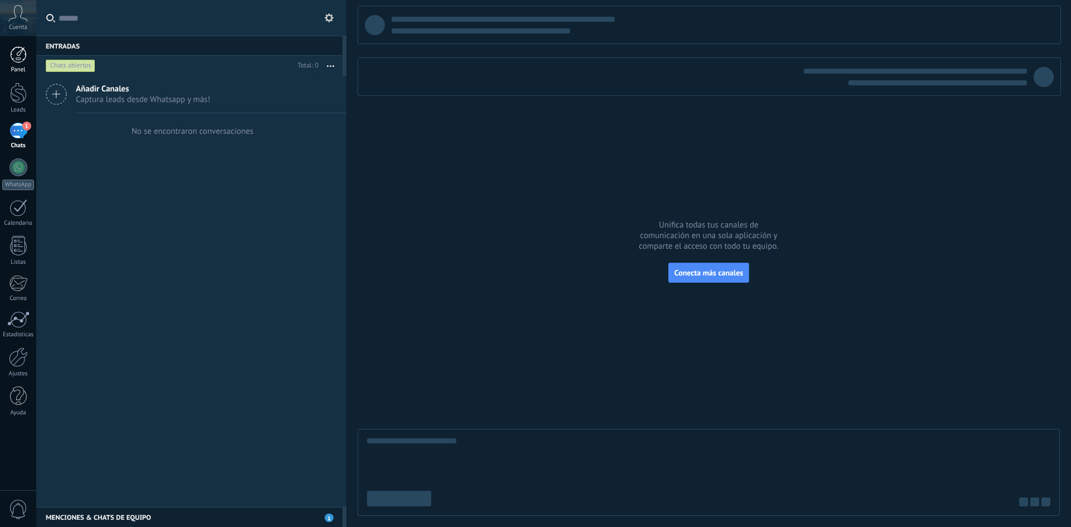
click at [29, 49] on link "Panel" at bounding box center [18, 59] width 36 height 27
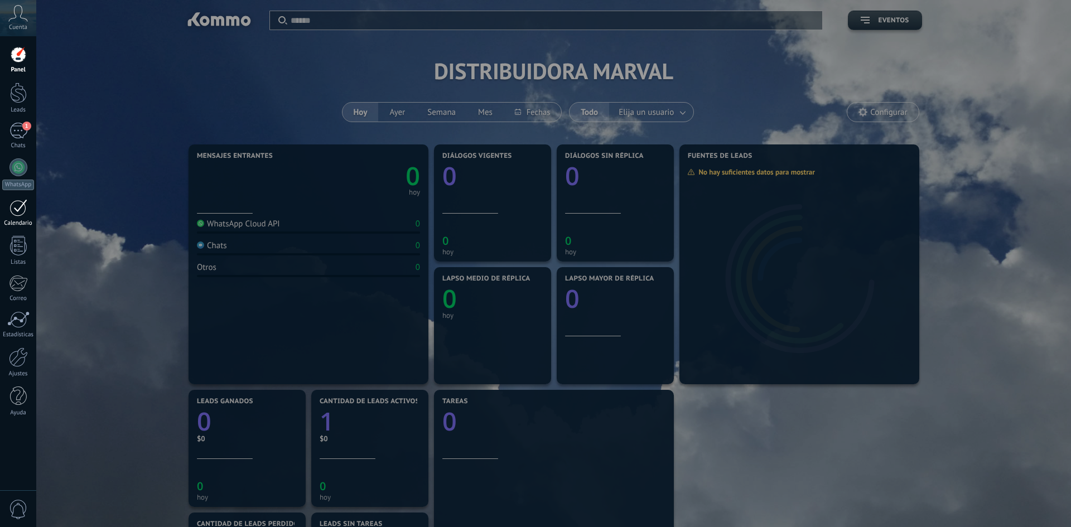
click at [13, 209] on div at bounding box center [18, 207] width 18 height 17
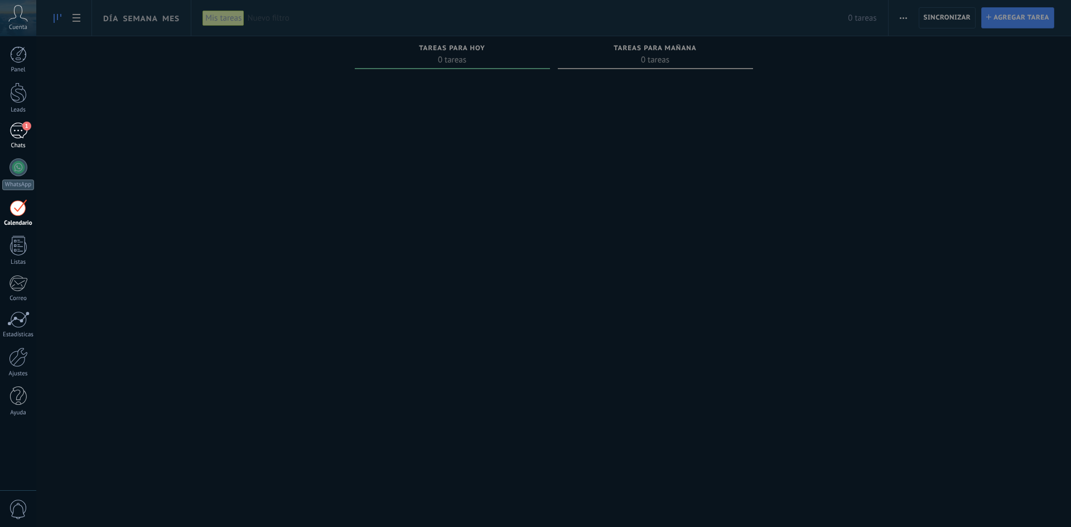
click at [13, 130] on div "1" at bounding box center [18, 131] width 18 height 16
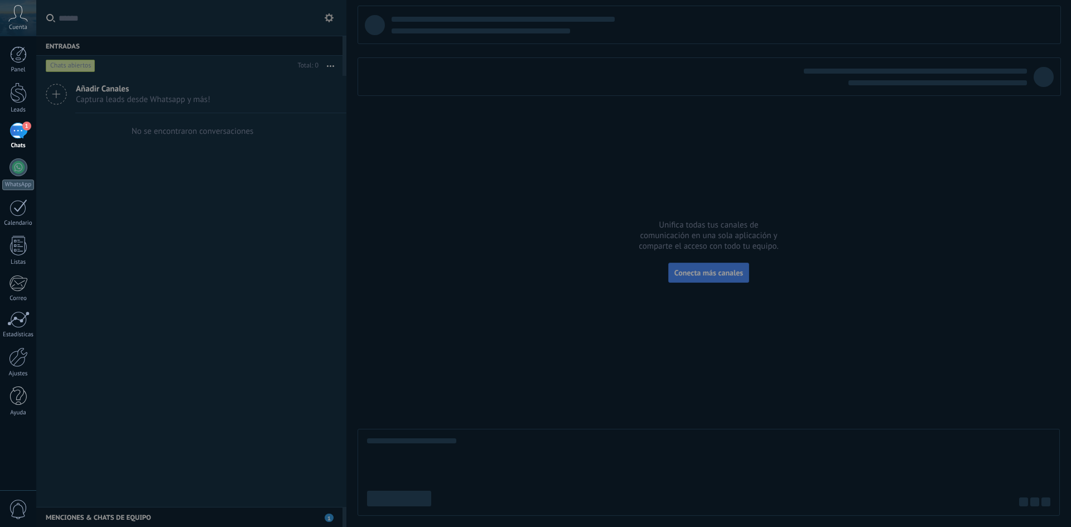
click at [19, 79] on div "Panel Leads 1 Chats WhatsApp Clientes" at bounding box center [18, 237] width 36 height 382
click at [22, 95] on div at bounding box center [18, 93] width 17 height 21
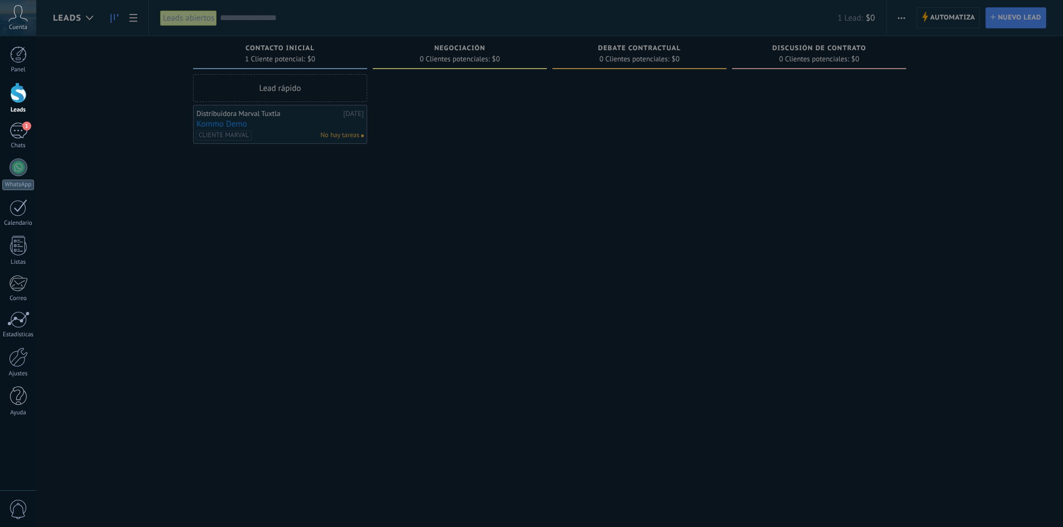
drag, startPoint x: 281, startPoint y: 121, endPoint x: 403, endPoint y: 123, distance: 121.7
click at [403, 123] on div at bounding box center [567, 263] width 1063 height 527
drag, startPoint x: 217, startPoint y: 127, endPoint x: 297, endPoint y: 124, distance: 79.9
click at [297, 124] on div at bounding box center [567, 263] width 1063 height 527
click at [345, 134] on div at bounding box center [567, 263] width 1063 height 527
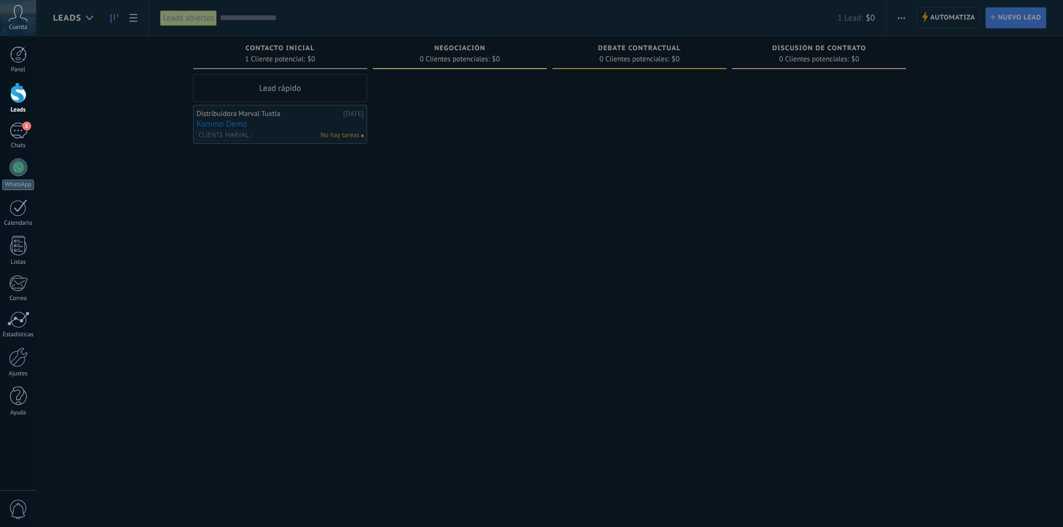
drag, startPoint x: 296, startPoint y: 136, endPoint x: 350, endPoint y: 133, distance: 53.7
click at [350, 133] on div at bounding box center [567, 263] width 1063 height 527
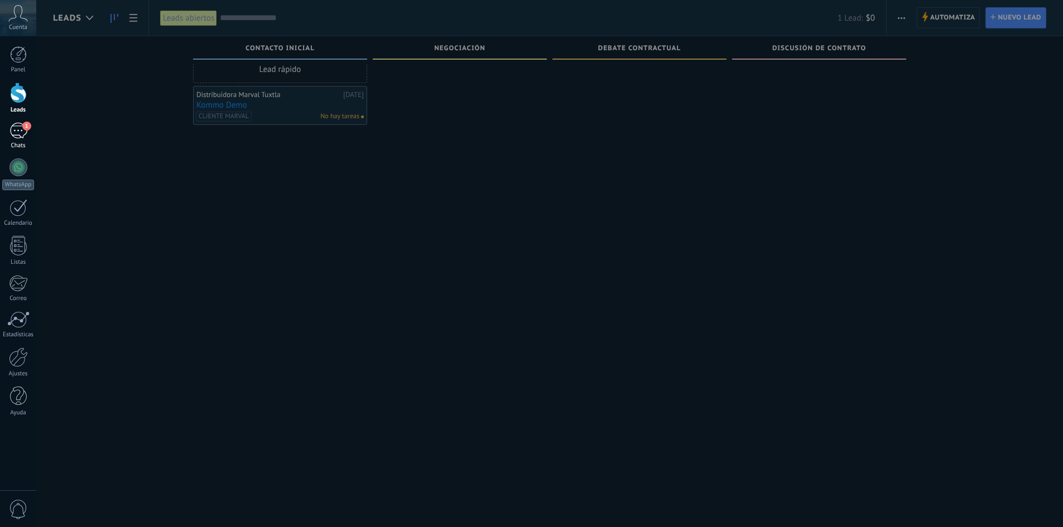
click at [18, 131] on div "1" at bounding box center [18, 131] width 18 height 16
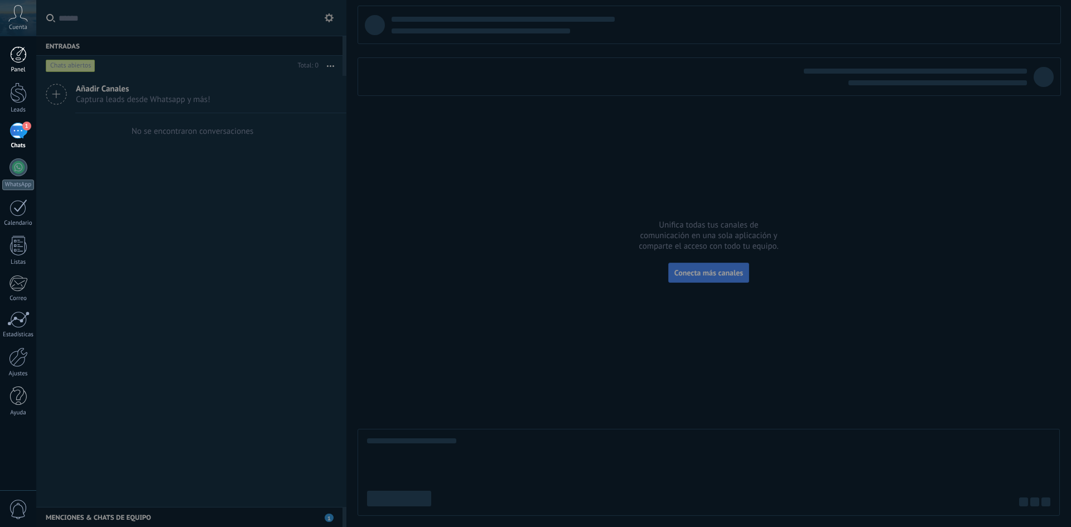
click at [19, 56] on div at bounding box center [18, 54] width 17 height 17
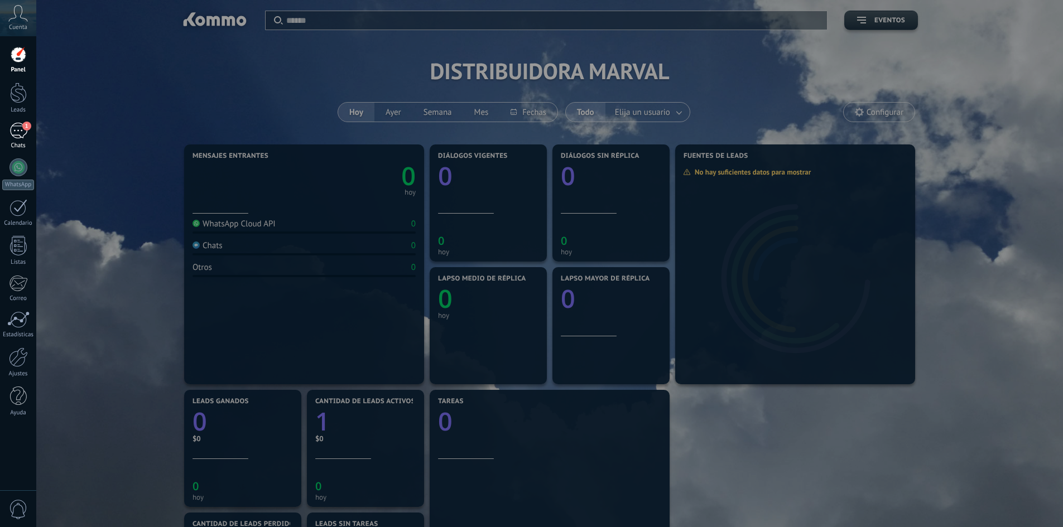
click at [15, 130] on div "1" at bounding box center [18, 131] width 18 height 16
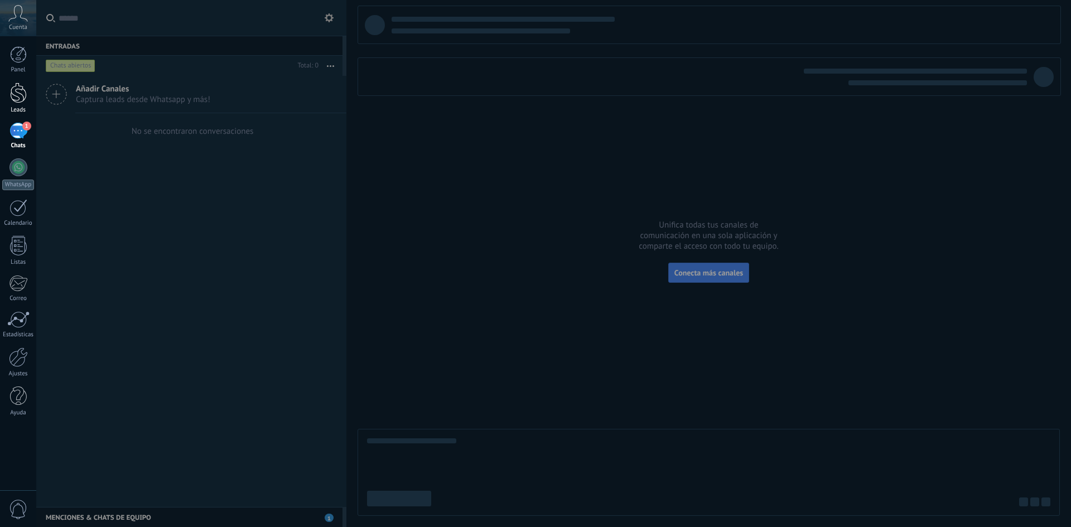
click at [10, 95] on div at bounding box center [18, 93] width 17 height 21
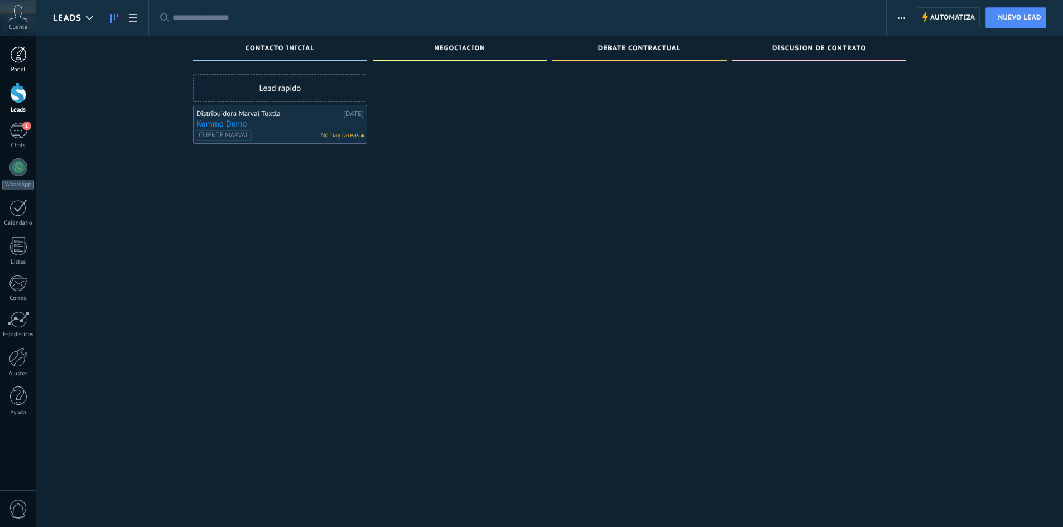
click at [6, 57] on link "Panel" at bounding box center [18, 59] width 36 height 27
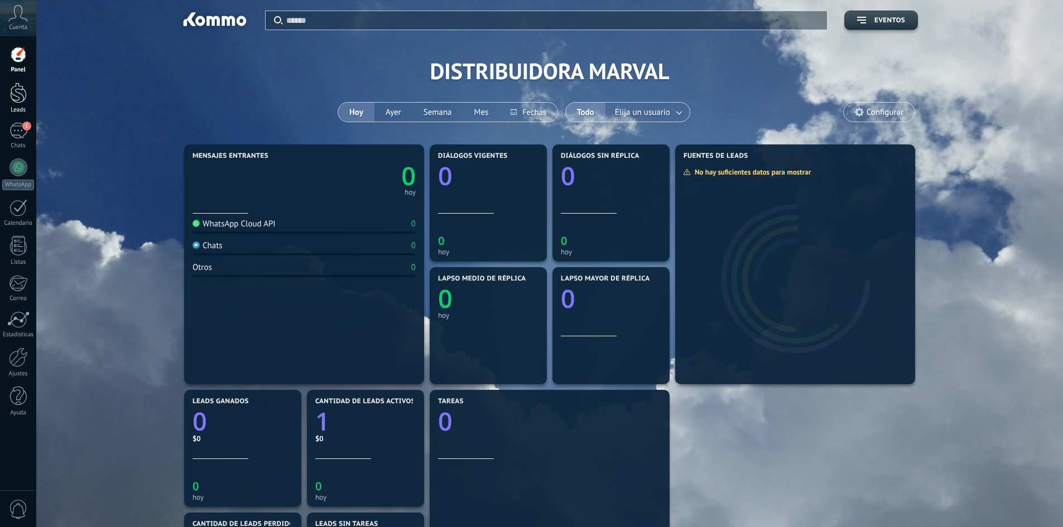
click at [21, 104] on link "Leads" at bounding box center [18, 98] width 36 height 31
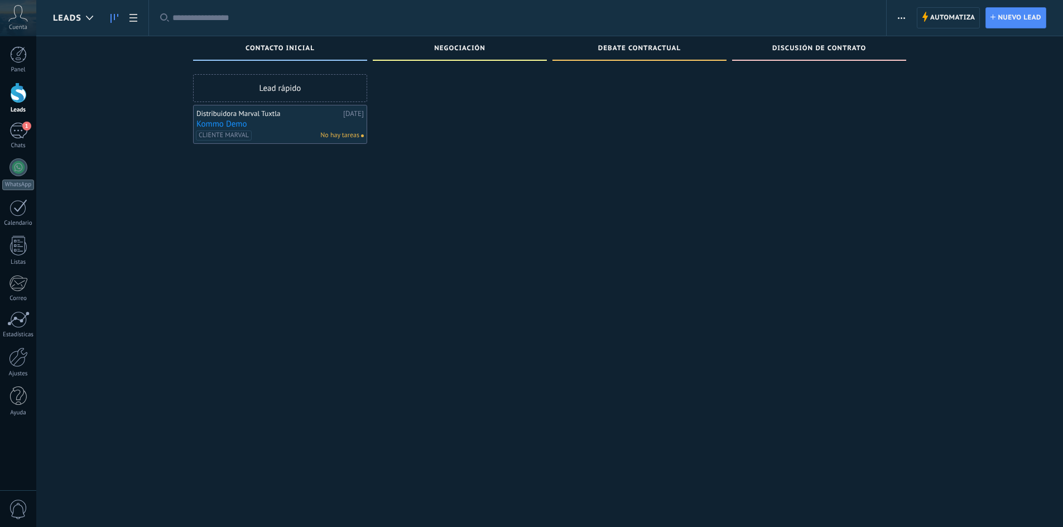
click at [16, 122] on div "Panel Leads 1 Chats WhatsApp Clientes" at bounding box center [18, 237] width 36 height 382
click at [14, 135] on div "1" at bounding box center [18, 131] width 18 height 16
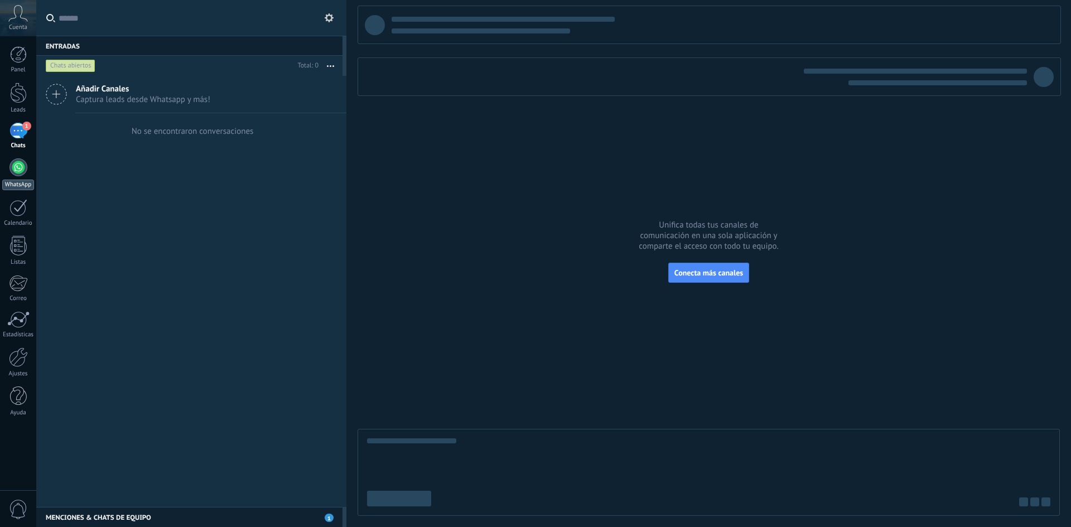
click at [9, 173] on link "WhatsApp" at bounding box center [18, 174] width 36 height 32
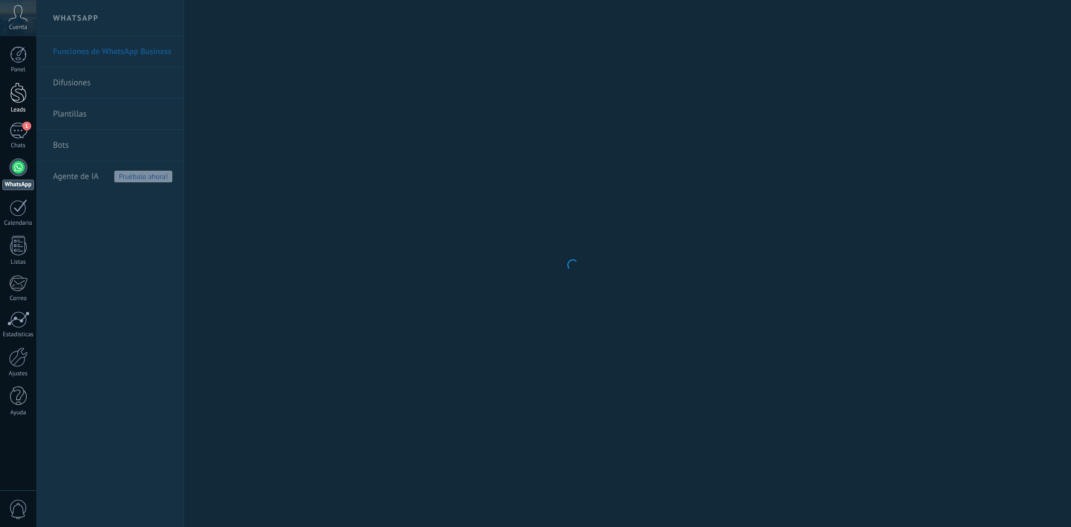
click at [12, 99] on div at bounding box center [18, 93] width 17 height 21
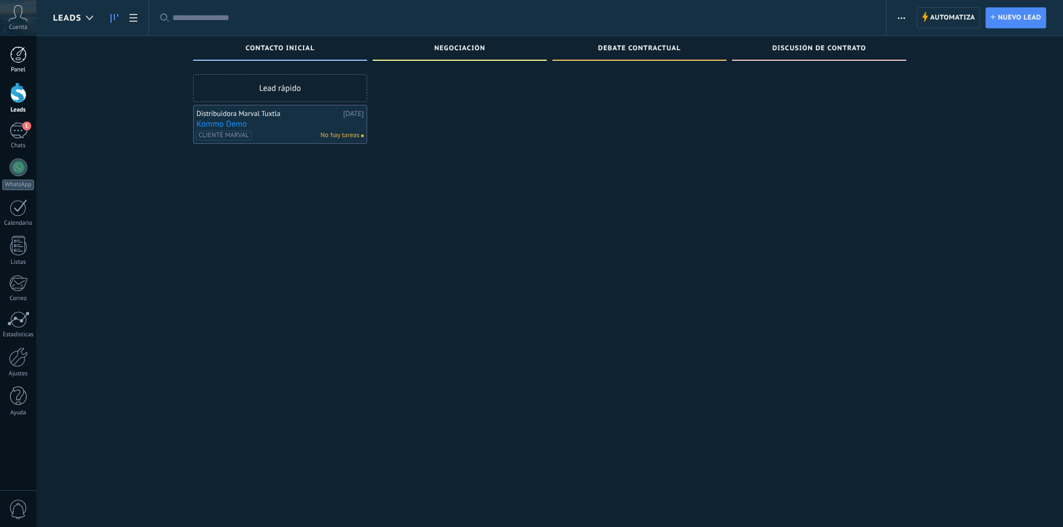
click at [11, 51] on div at bounding box center [18, 54] width 17 height 17
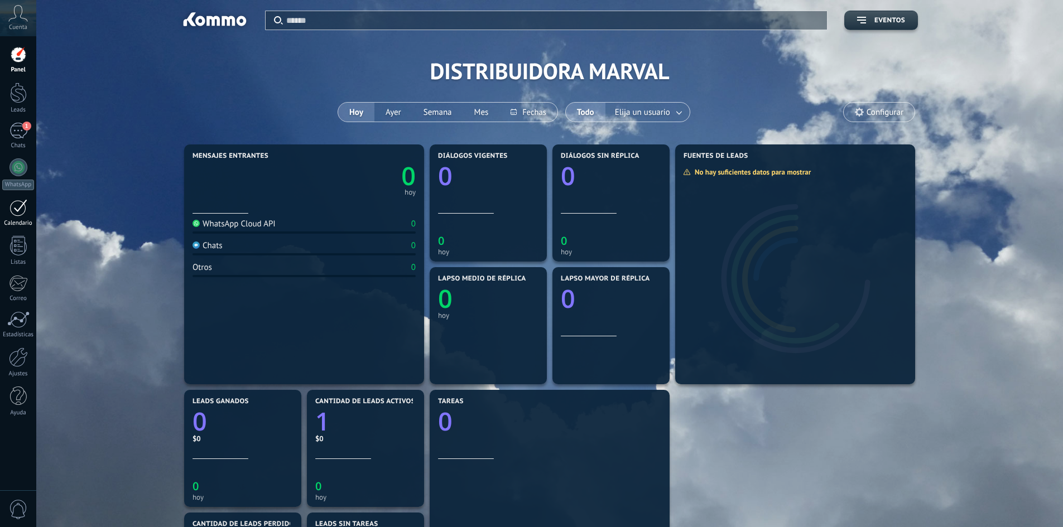
click at [20, 205] on div at bounding box center [18, 207] width 18 height 17
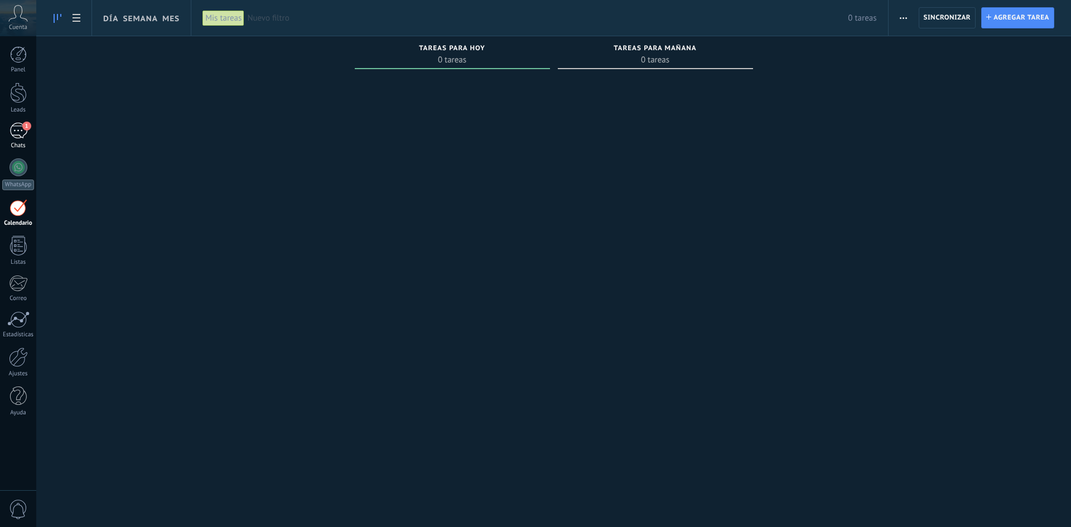
click at [19, 128] on div "1" at bounding box center [18, 131] width 18 height 16
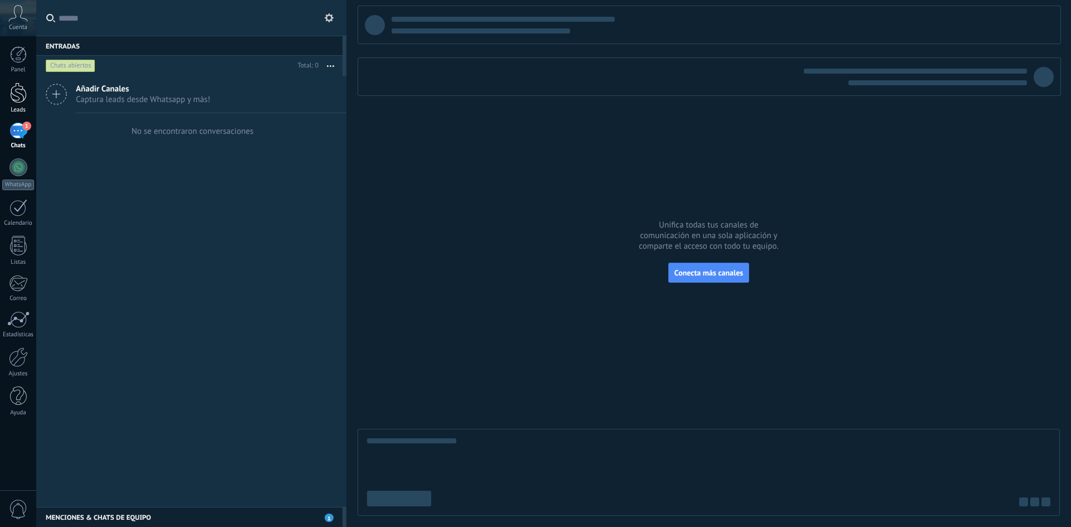
click at [18, 99] on div at bounding box center [18, 93] width 17 height 21
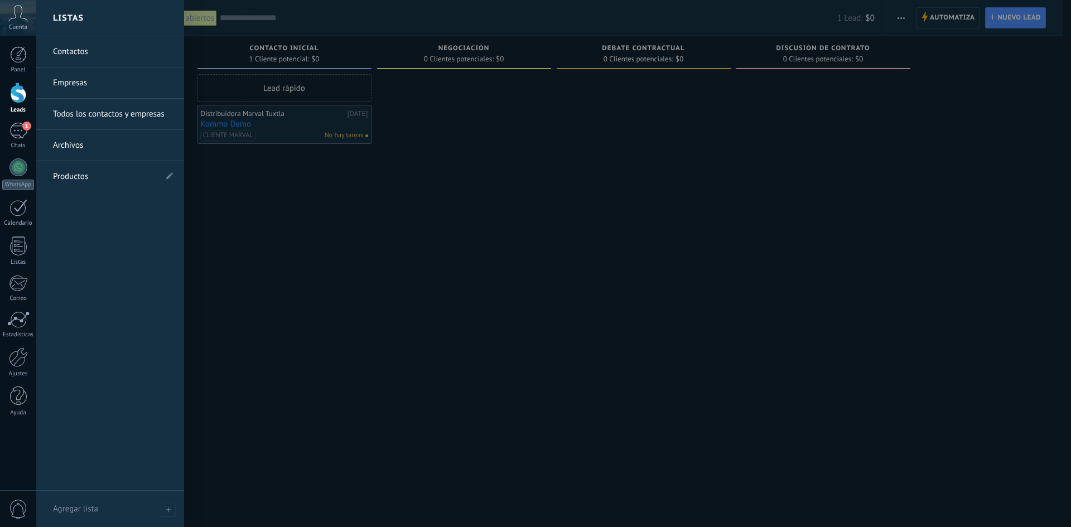
click at [12, 236] on div "Panel Leads 1 Chats WhatsApp Clientes" at bounding box center [18, 237] width 36 height 382
click at [14, 239] on div at bounding box center [18, 246] width 17 height 20
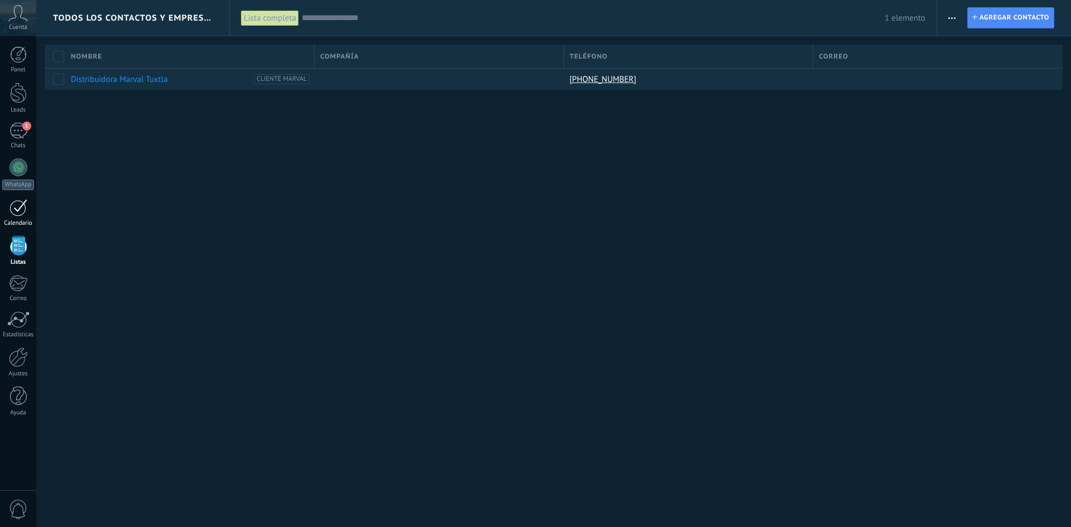
click at [15, 204] on div at bounding box center [18, 207] width 18 height 17
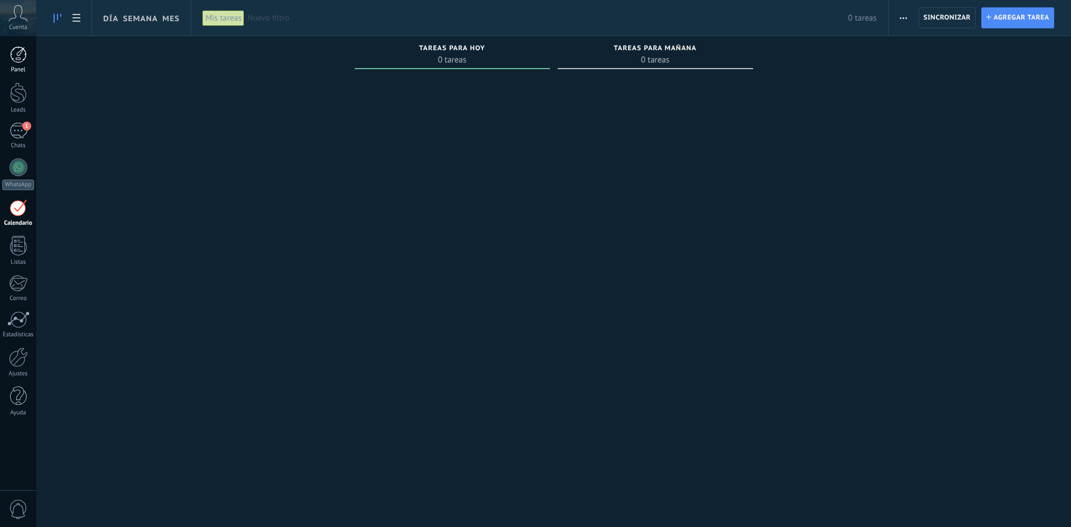
click at [9, 65] on link "Panel" at bounding box center [18, 59] width 36 height 27
